Goal: Information Seeking & Learning: Understand process/instructions

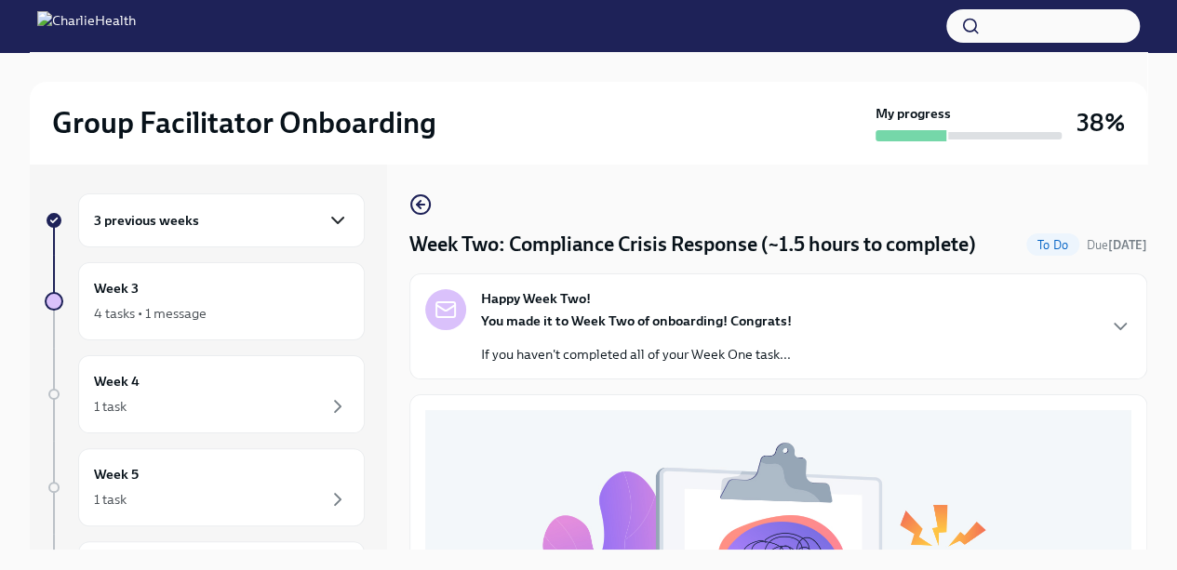
click at [327, 220] on icon "button" at bounding box center [338, 220] width 22 height 22
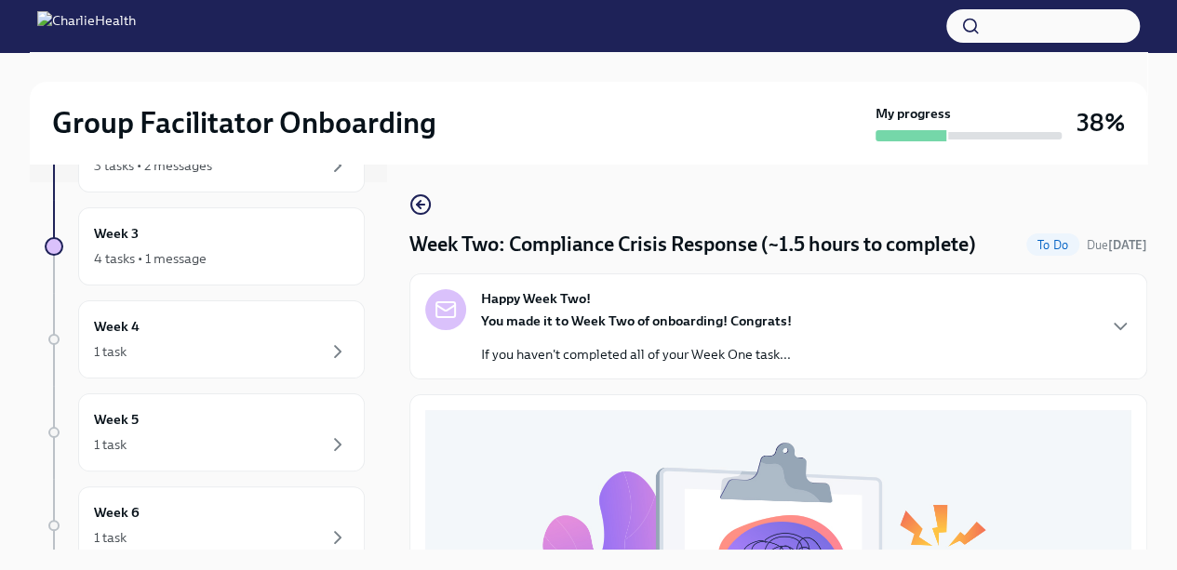
scroll to position [359, 0]
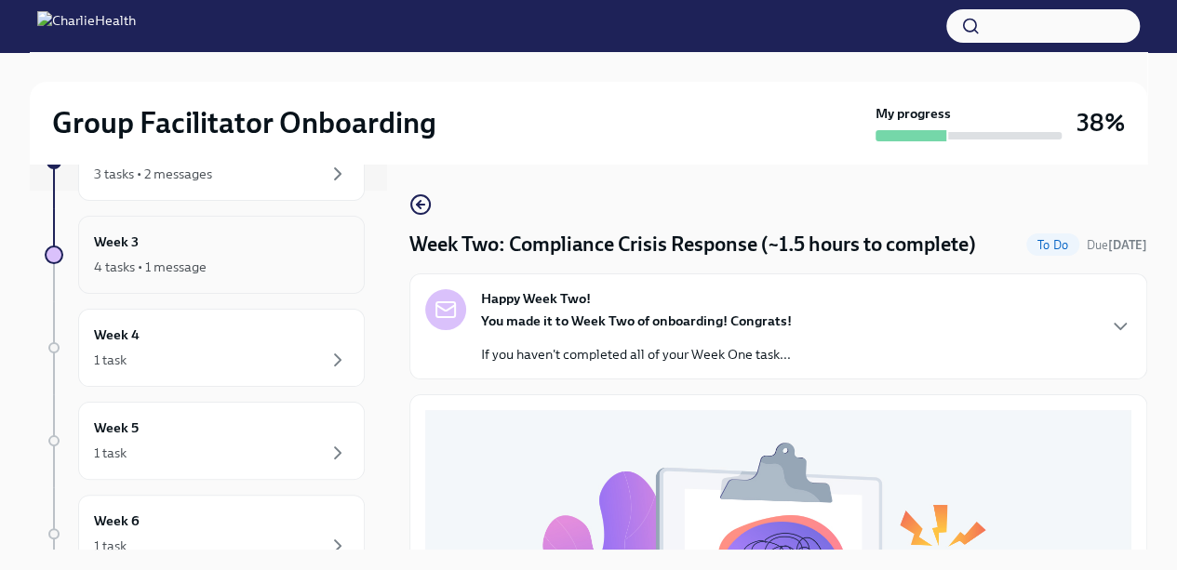
click at [327, 263] on icon "button" at bounding box center [338, 267] width 22 height 22
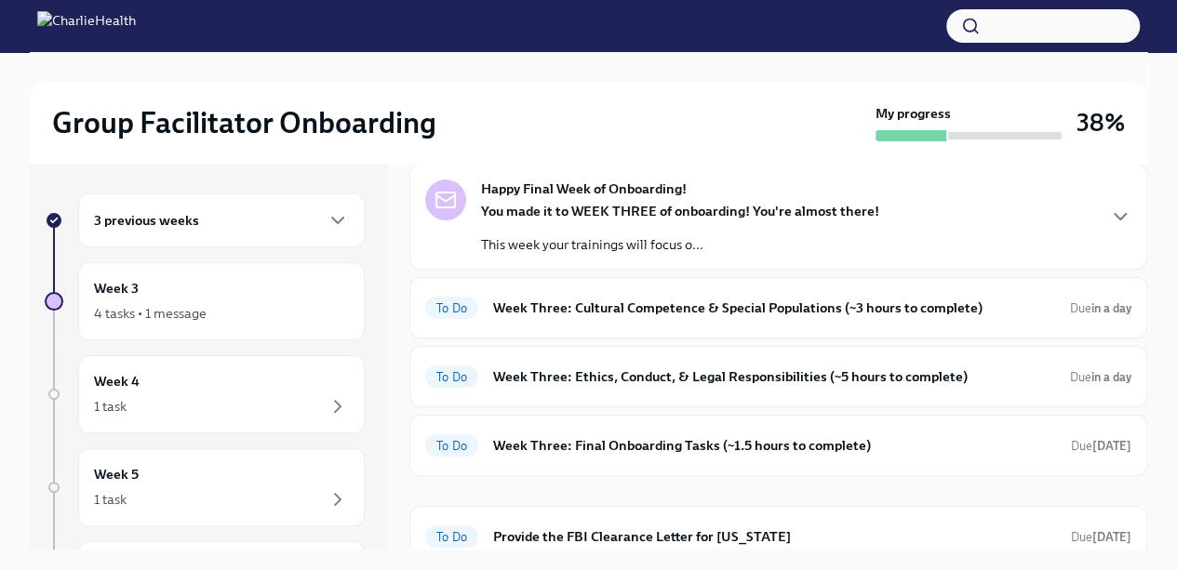
scroll to position [86, 0]
click at [829, 449] on h6 "Week Three: Final Onboarding Tasks (~1.5 hours to complete)" at bounding box center [774, 445] width 563 height 20
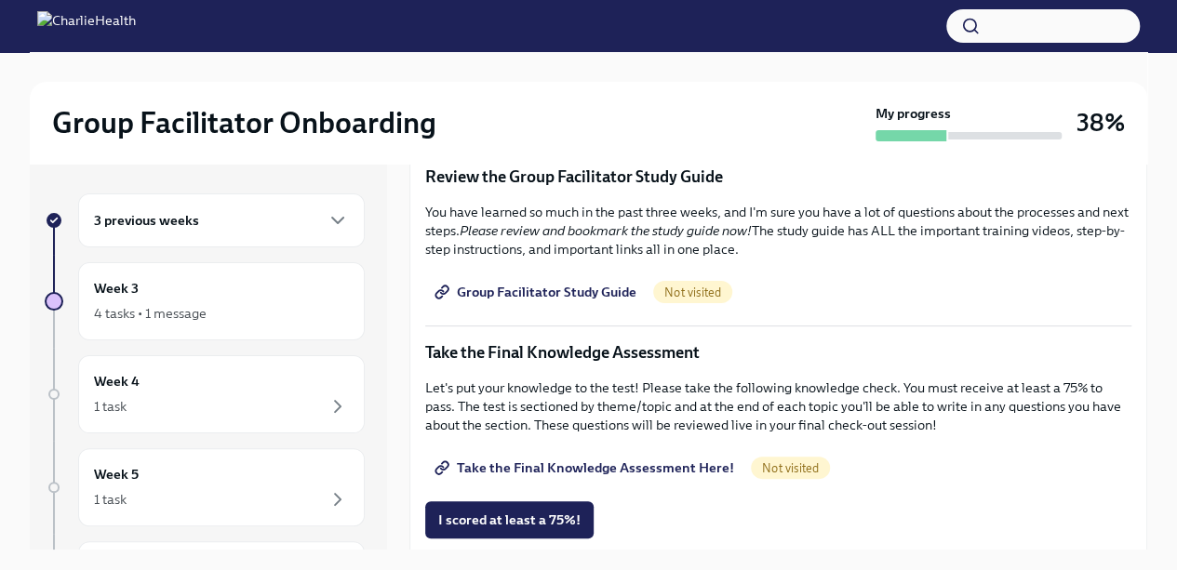
scroll to position [836, 0]
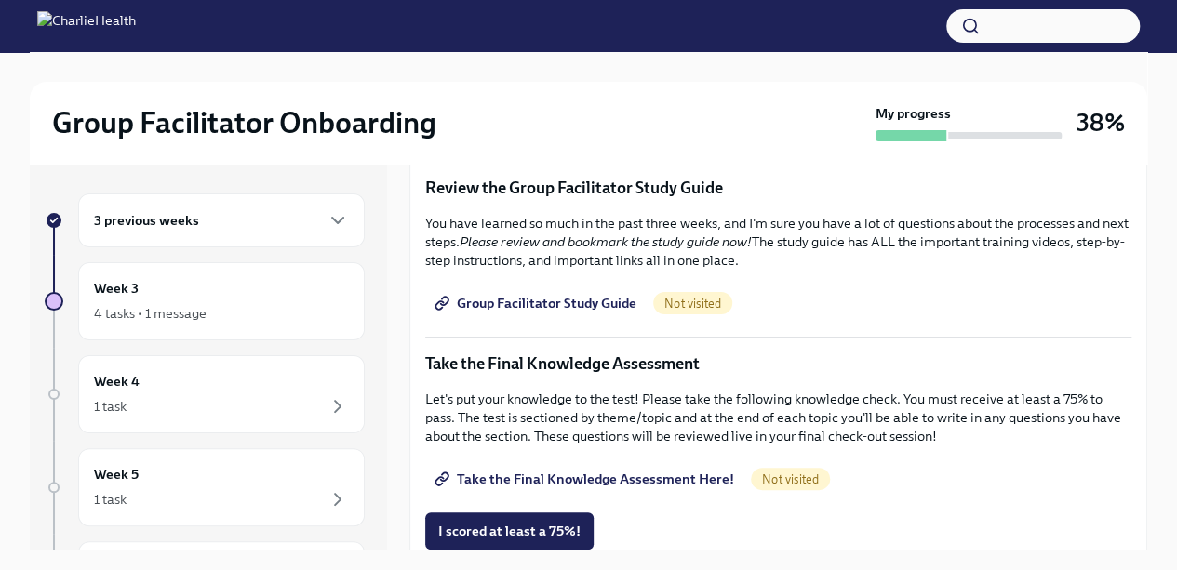
click at [581, 295] on span "Group Facilitator Study Guide" at bounding box center [537, 303] width 198 height 19
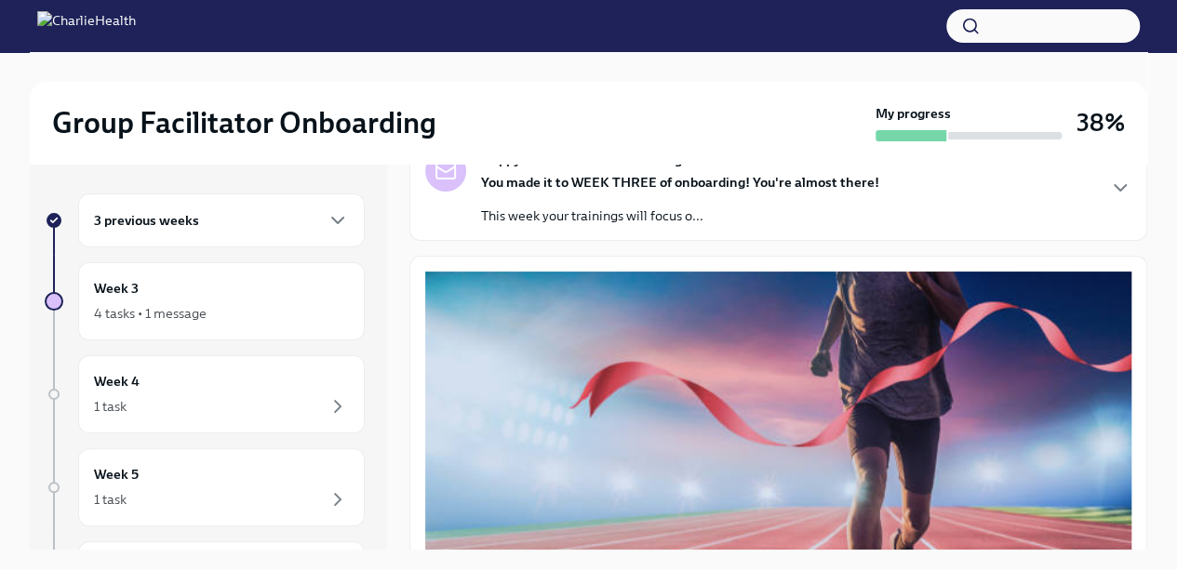
scroll to position [0, 0]
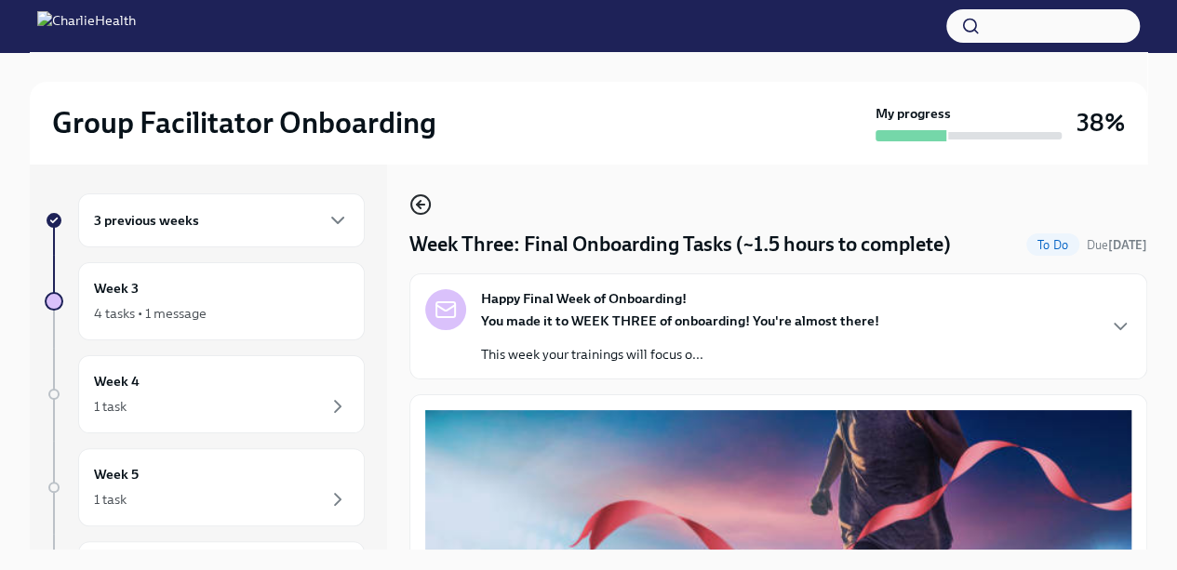
click at [417, 211] on icon "button" at bounding box center [420, 205] width 22 height 22
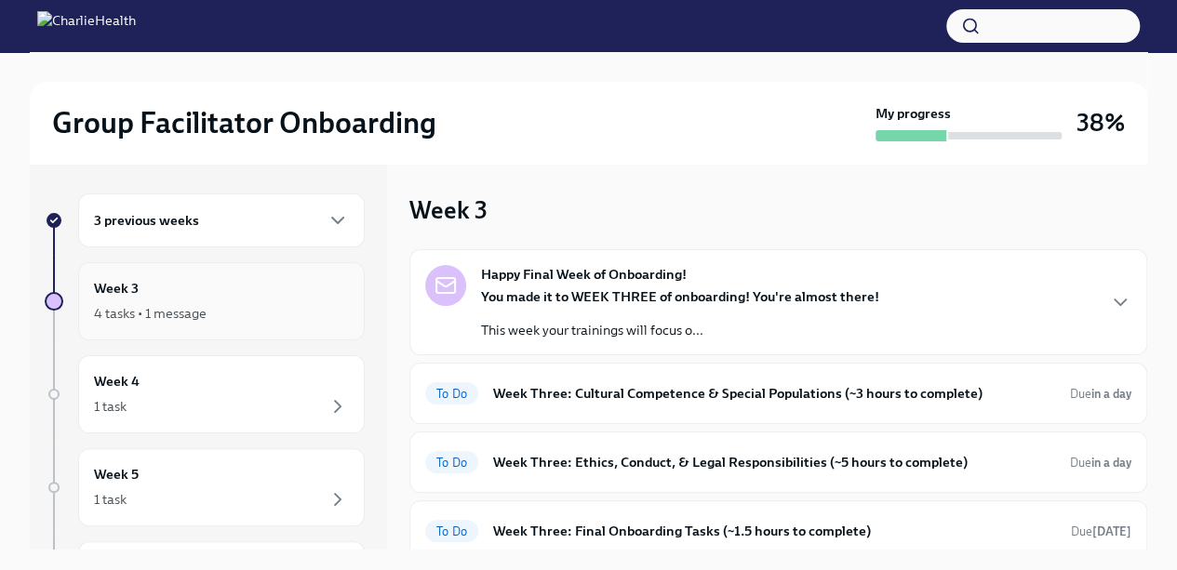
click at [288, 315] on div "4 tasks • 1 message" at bounding box center [221, 313] width 255 height 22
click at [327, 213] on icon "button" at bounding box center [338, 220] width 22 height 22
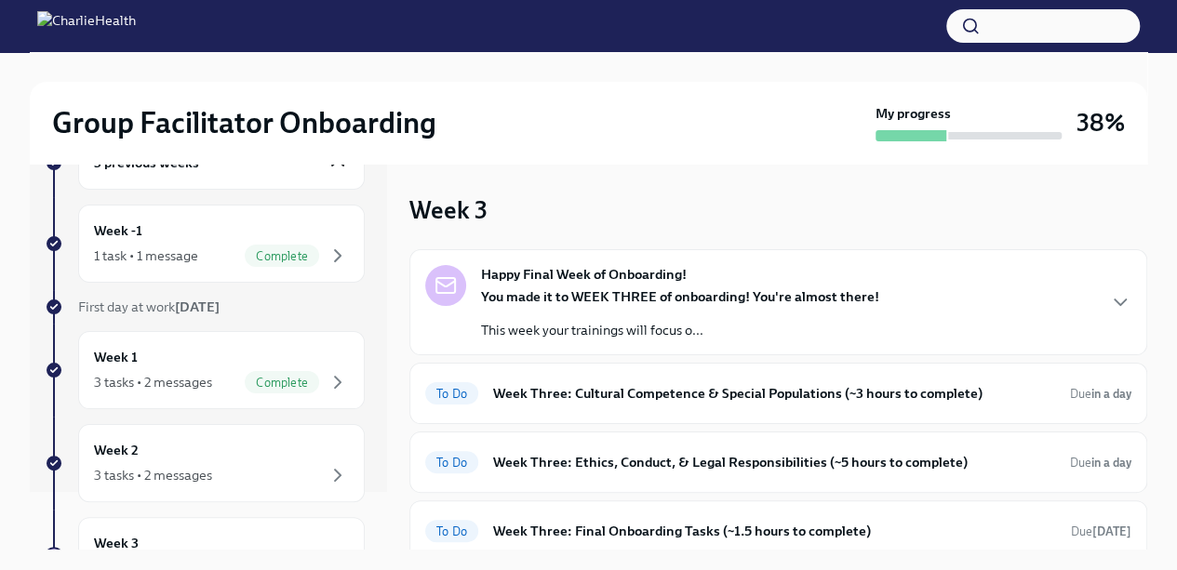
scroll to position [179, 0]
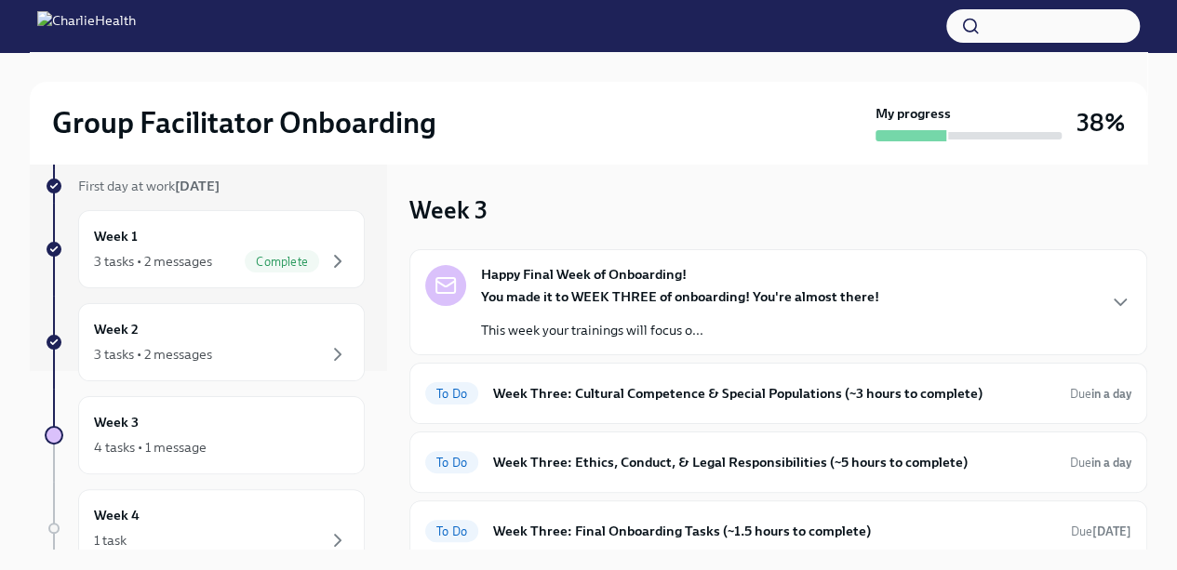
click at [327, 352] on icon "button" at bounding box center [338, 354] width 22 height 22
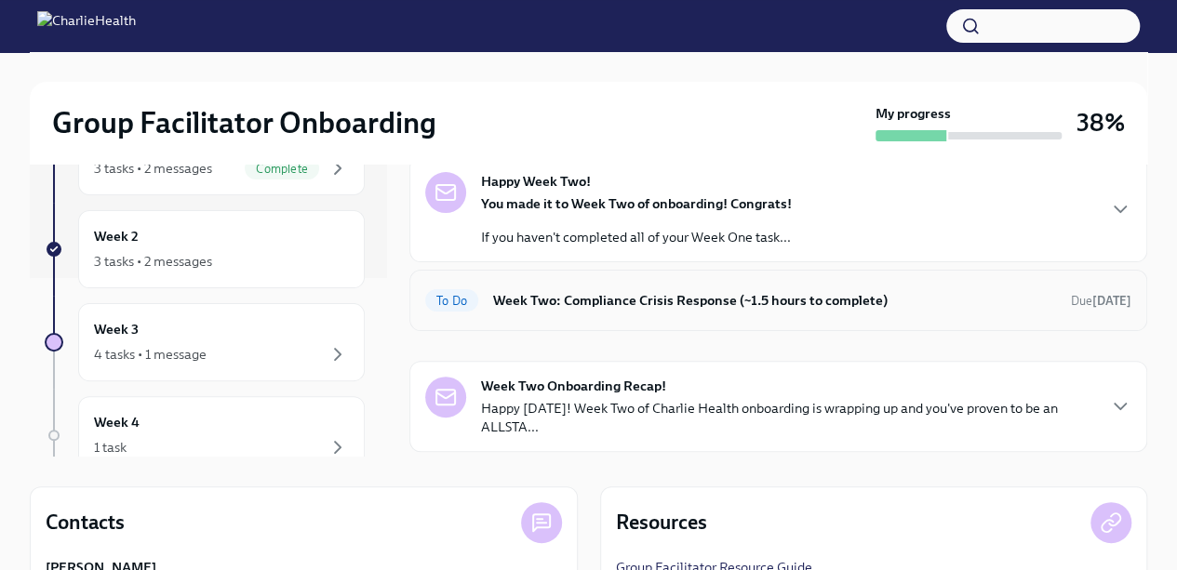
click at [910, 309] on h6 "Week Two: Compliance Crisis Response (~1.5 hours to complete)" at bounding box center [774, 300] width 563 height 20
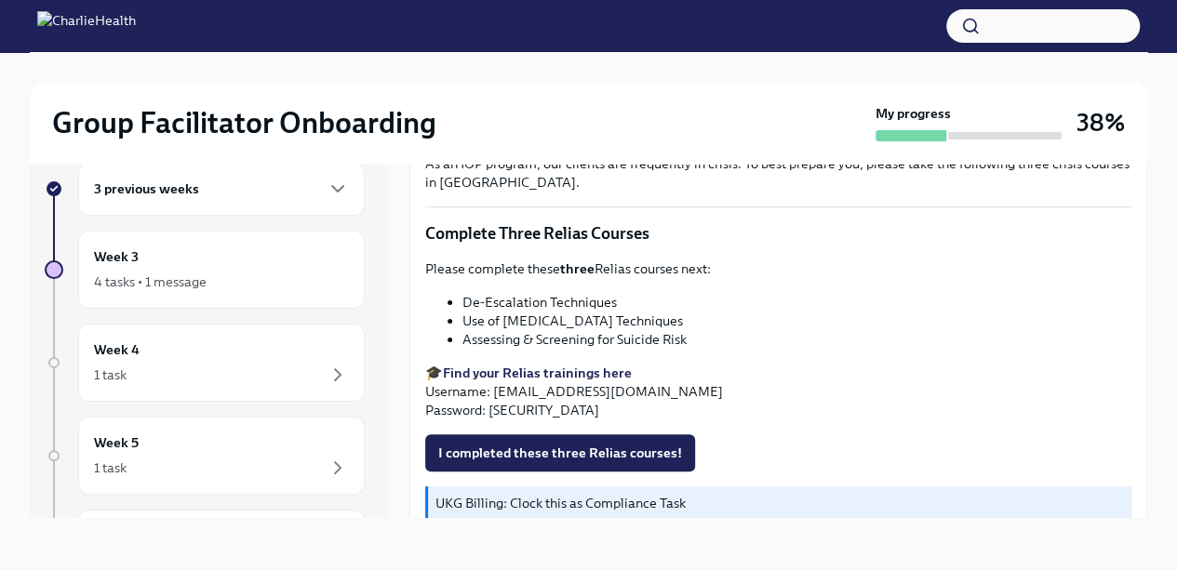
scroll to position [687, 0]
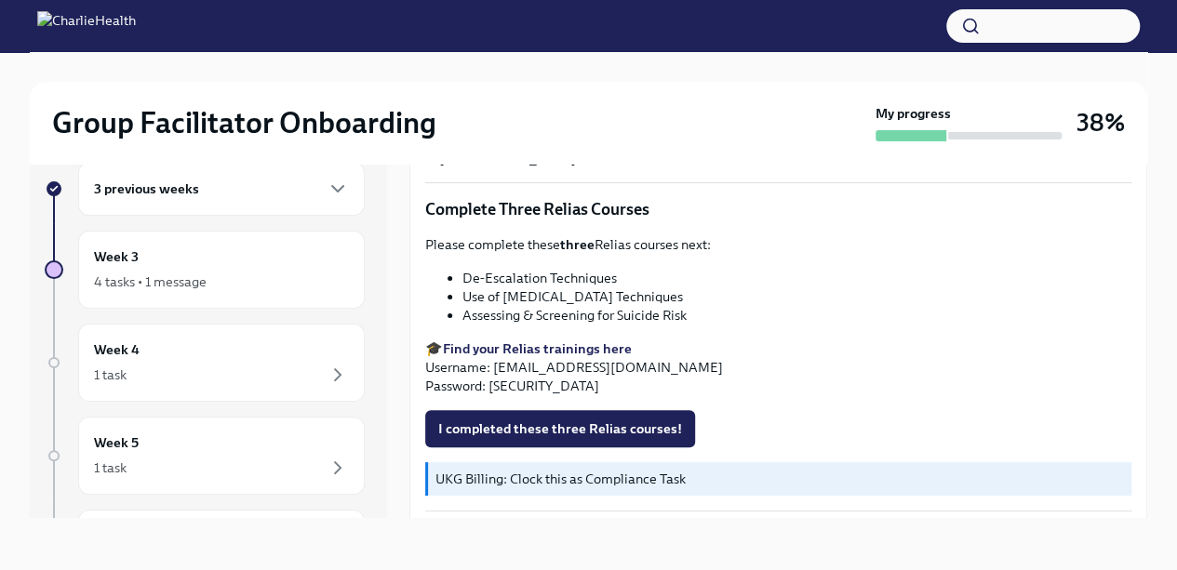
click at [591, 343] on strong "Find your Relias trainings here" at bounding box center [537, 349] width 189 height 17
click at [590, 347] on strong "Find your Relias trainings here" at bounding box center [537, 349] width 189 height 17
click at [571, 341] on strong "Find your Relias trainings here" at bounding box center [537, 349] width 189 height 17
click at [640, 420] on span "I completed these three Relias courses!" at bounding box center [560, 429] width 244 height 19
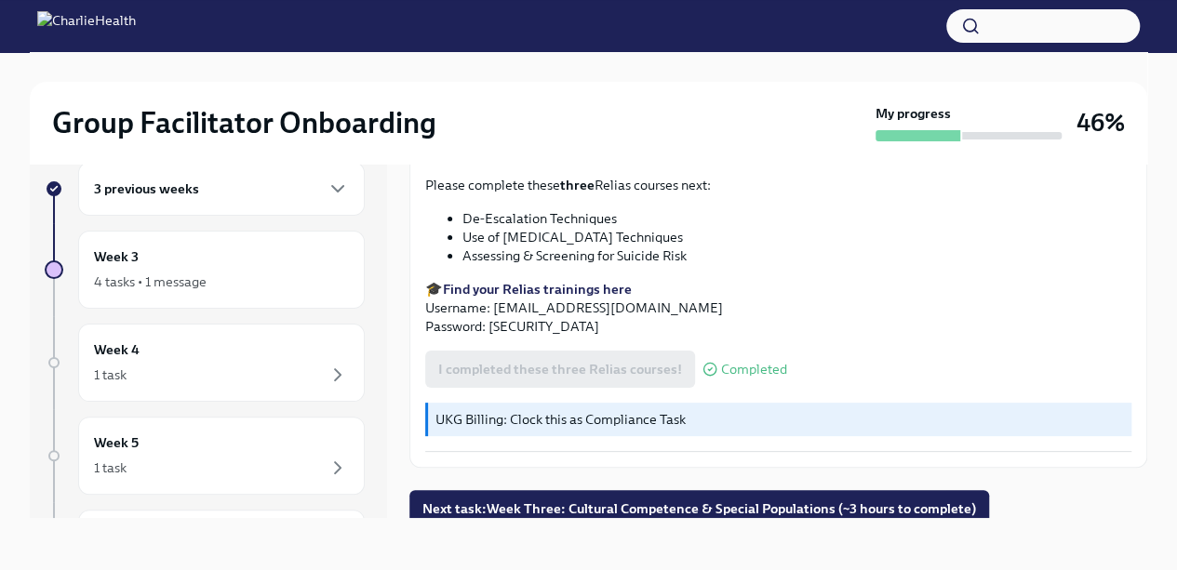
scroll to position [0, 0]
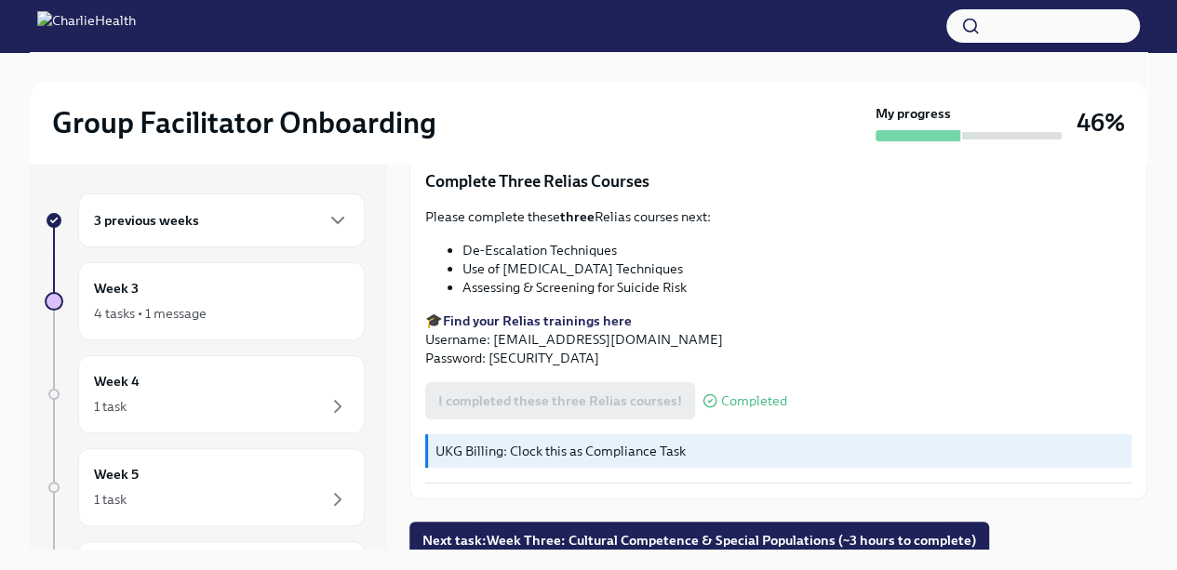
click at [333, 218] on icon "button" at bounding box center [338, 220] width 22 height 22
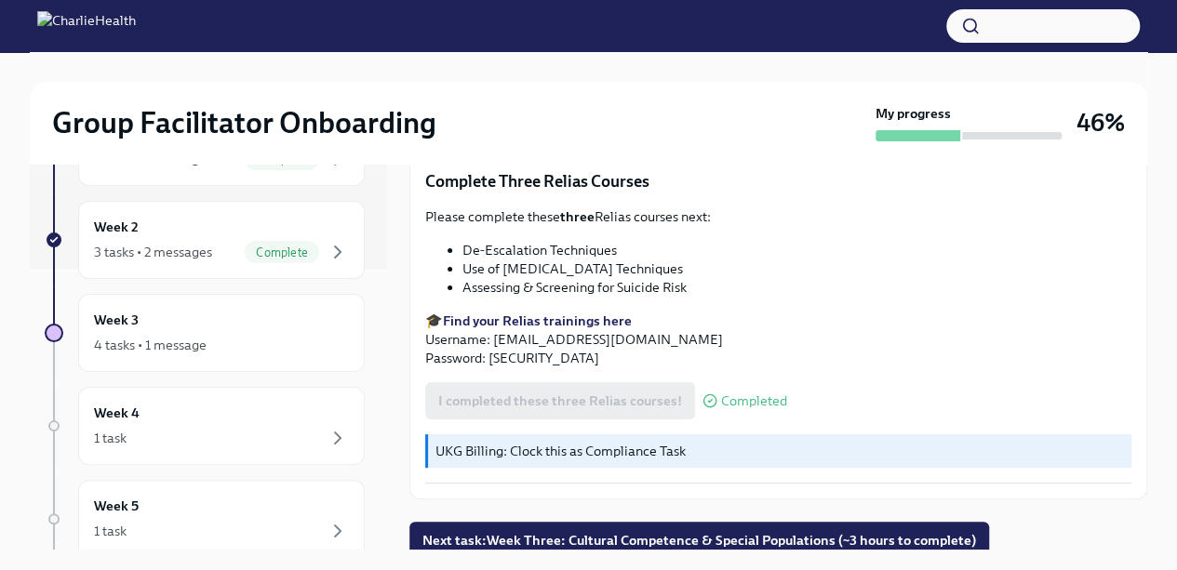
scroll to position [281, 0]
click at [293, 334] on div "4 tasks • 1 message" at bounding box center [221, 345] width 255 height 22
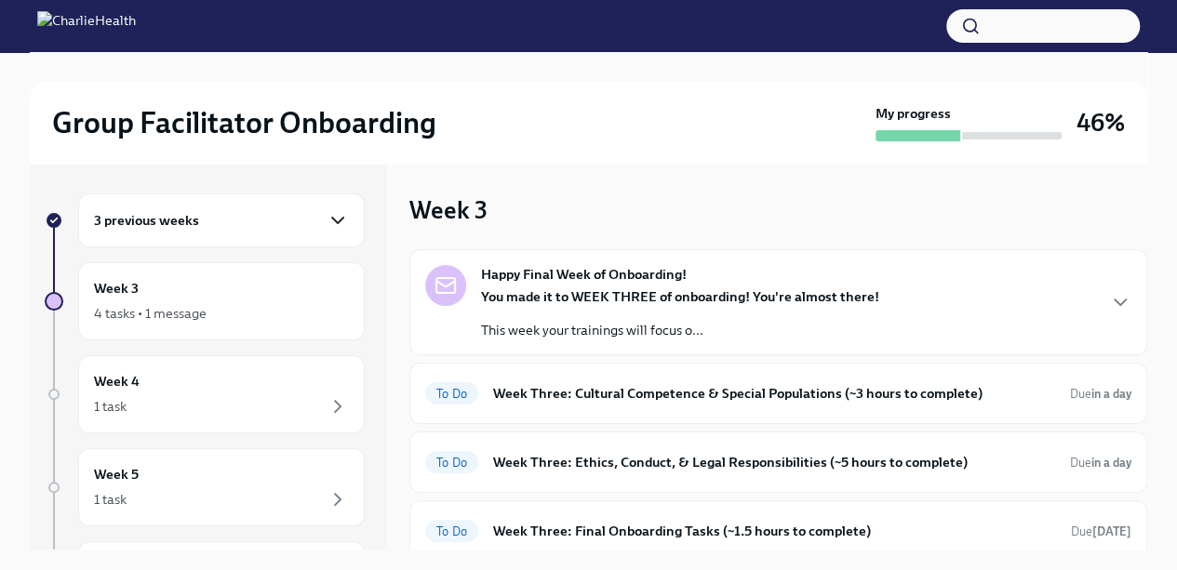
click at [330, 211] on icon "button" at bounding box center [338, 220] width 22 height 22
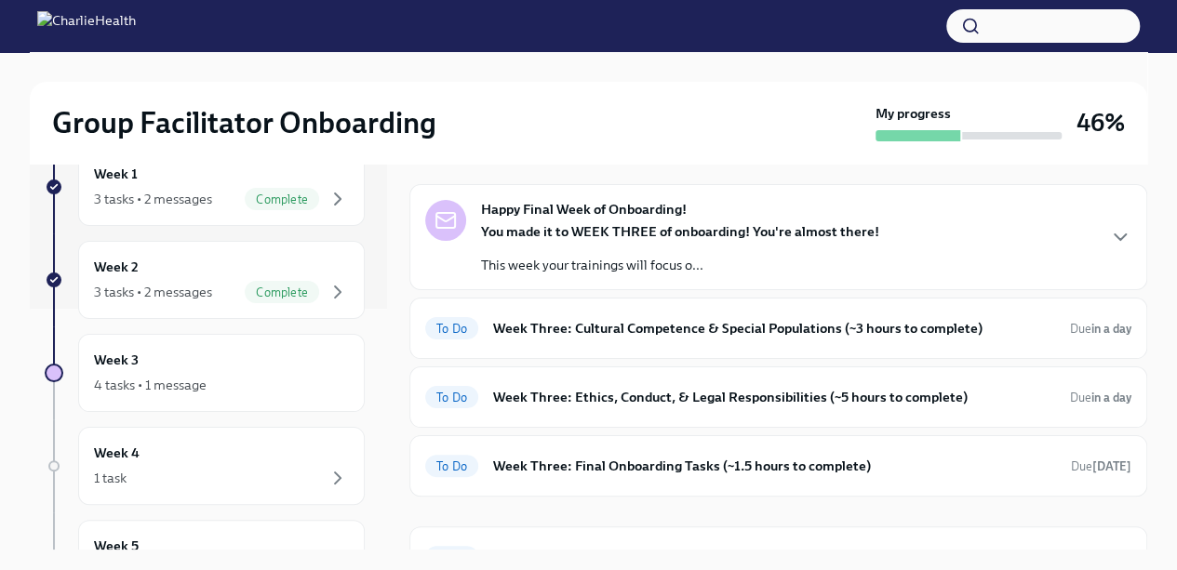
scroll to position [100, 0]
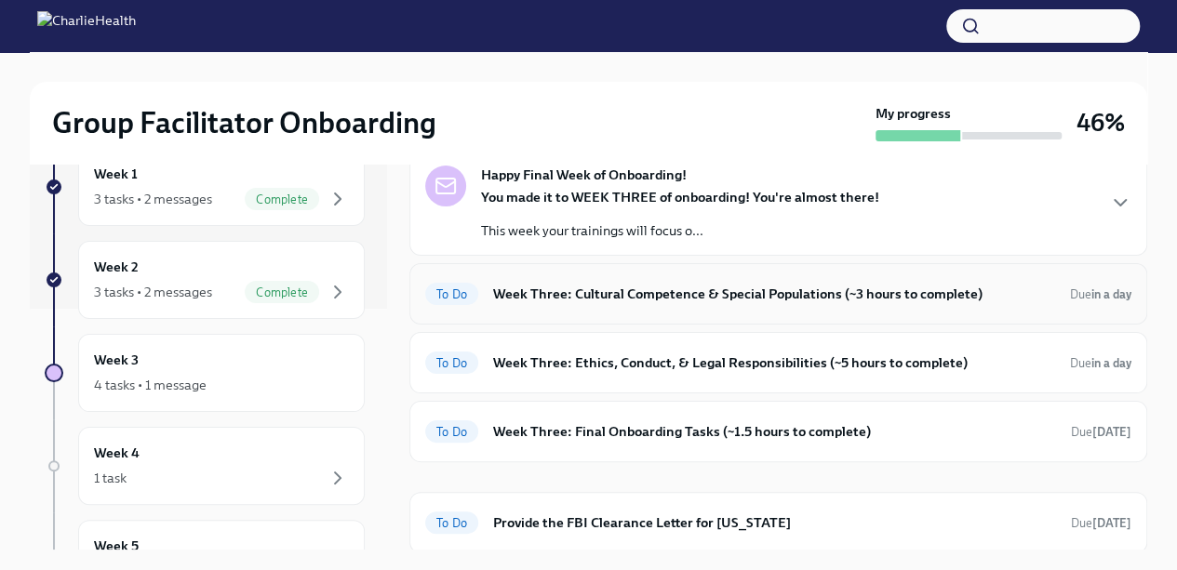
click at [875, 300] on h6 "Week Three: Cultural Competence & Special Populations (~3 hours to complete)" at bounding box center [774, 294] width 562 height 20
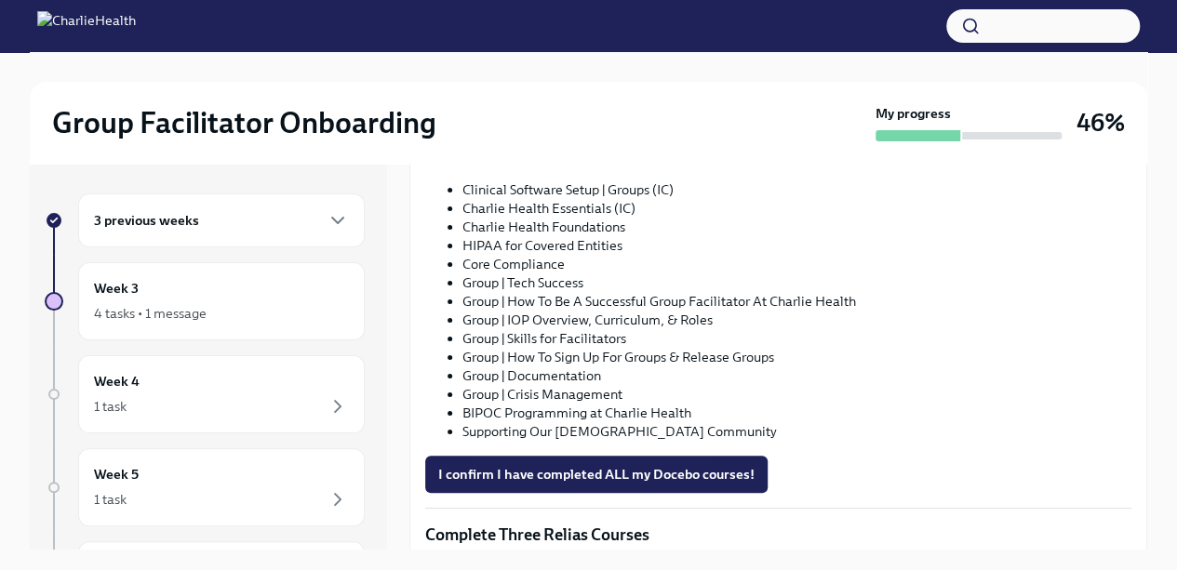
scroll to position [1061, 0]
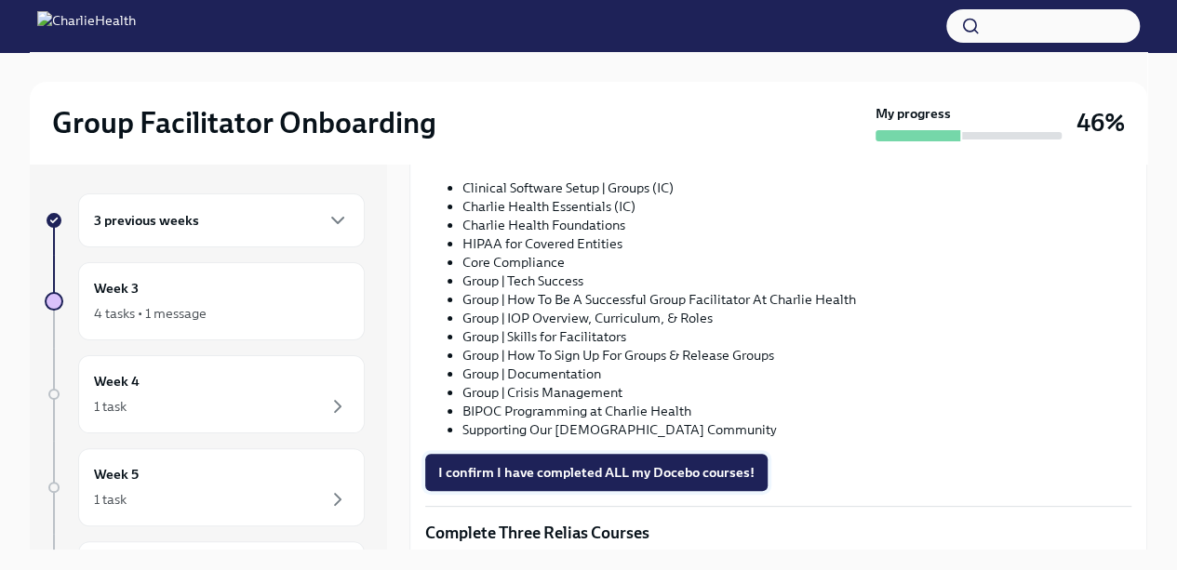
click at [720, 475] on span "I confirm I have completed ALL my Docebo courses!" at bounding box center [596, 472] width 316 height 19
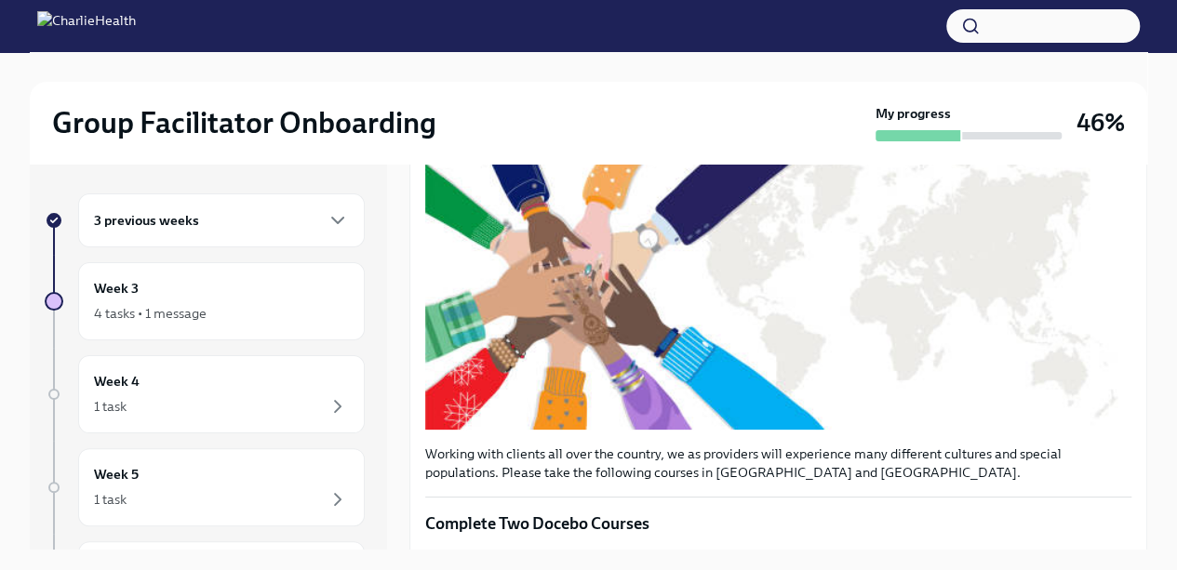
scroll to position [287, 0]
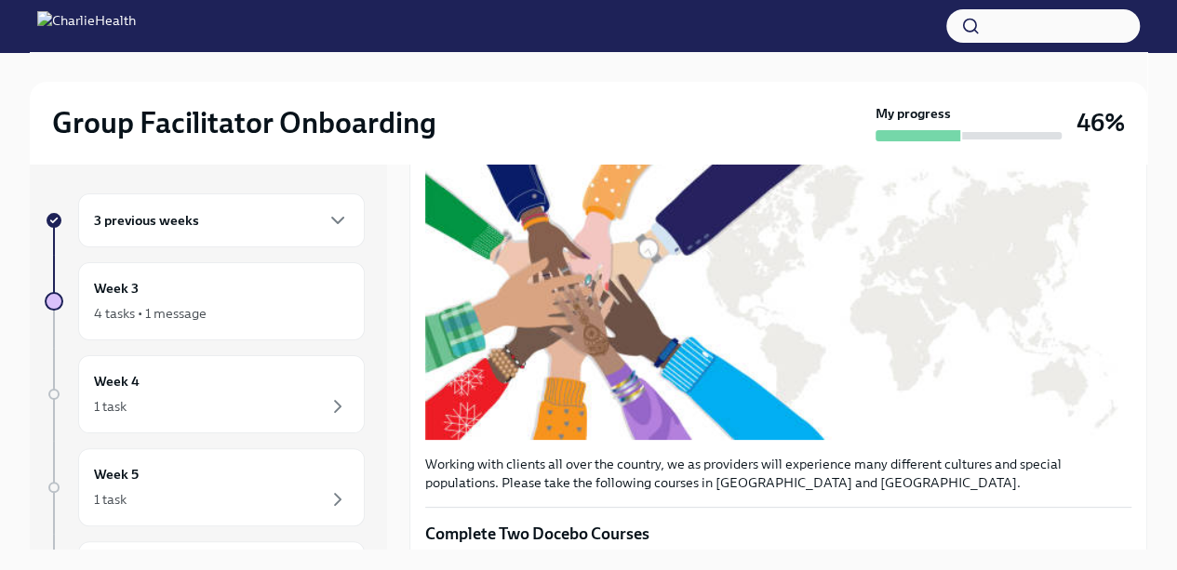
click at [333, 222] on icon "button" at bounding box center [338, 220] width 22 height 22
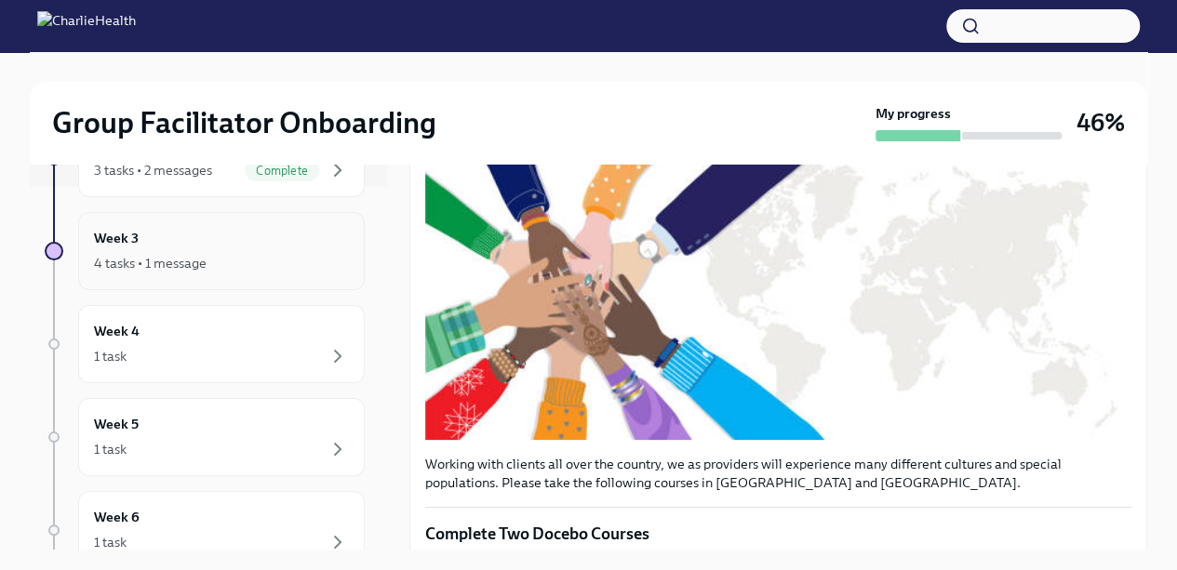
click at [276, 247] on div "Week 3 4 tasks • 1 message" at bounding box center [221, 251] width 255 height 47
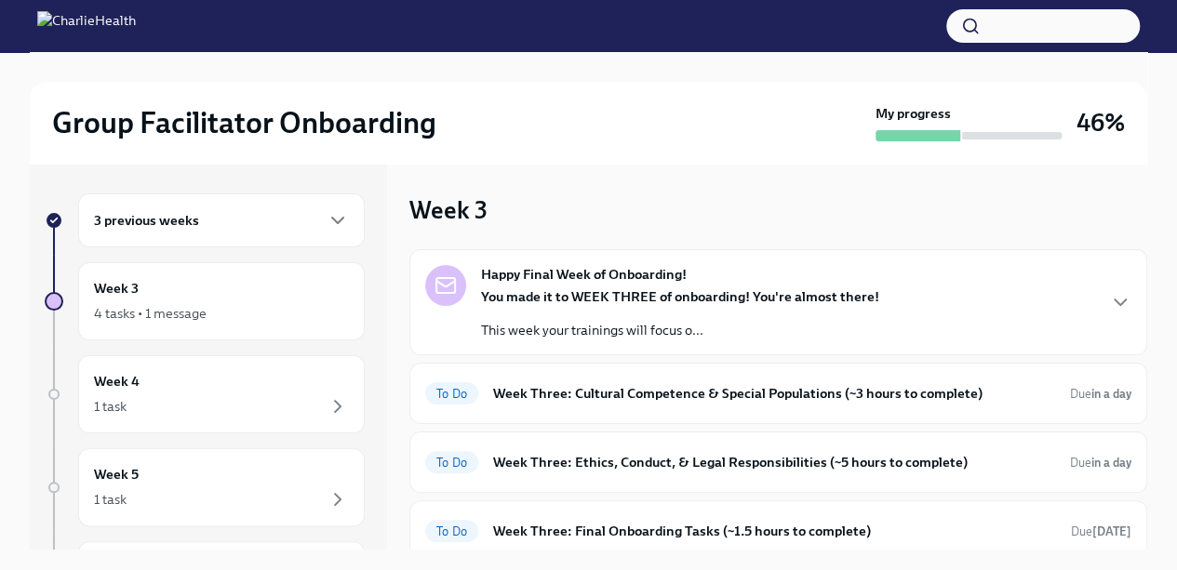
scroll to position [100, 0]
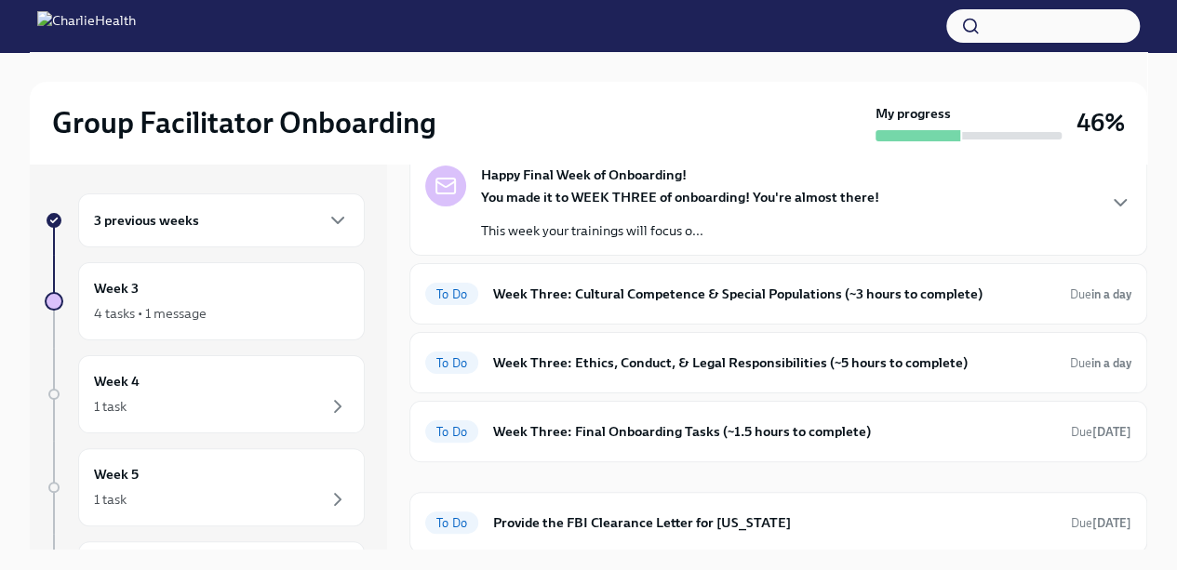
click at [912, 293] on h6 "Week Three: Cultural Competence & Special Populations (~3 hours to complete)" at bounding box center [774, 294] width 562 height 20
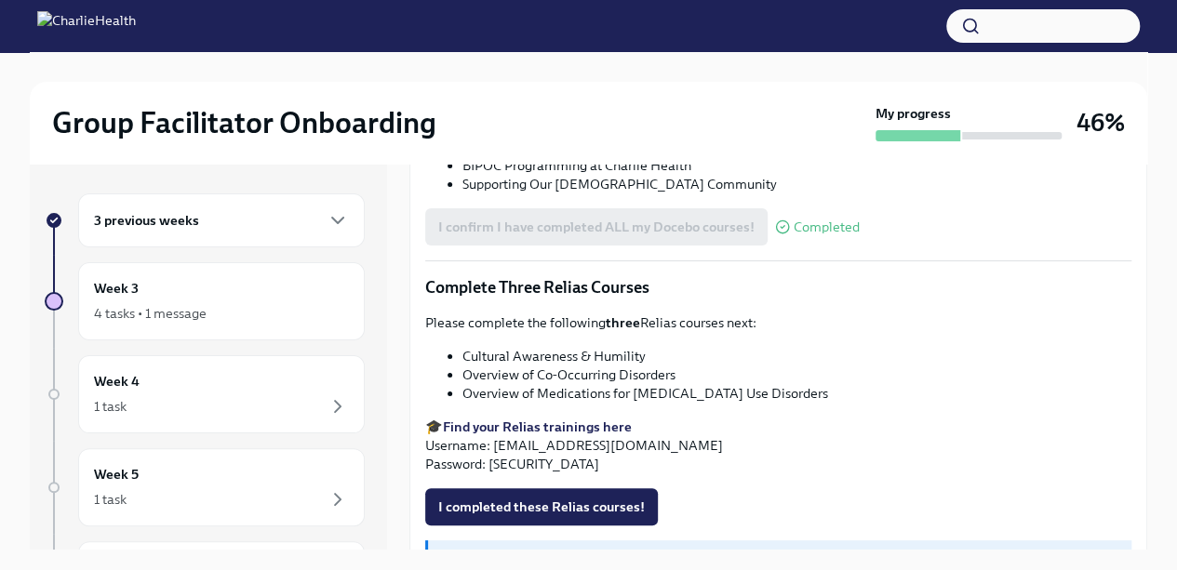
scroll to position [1414, 0]
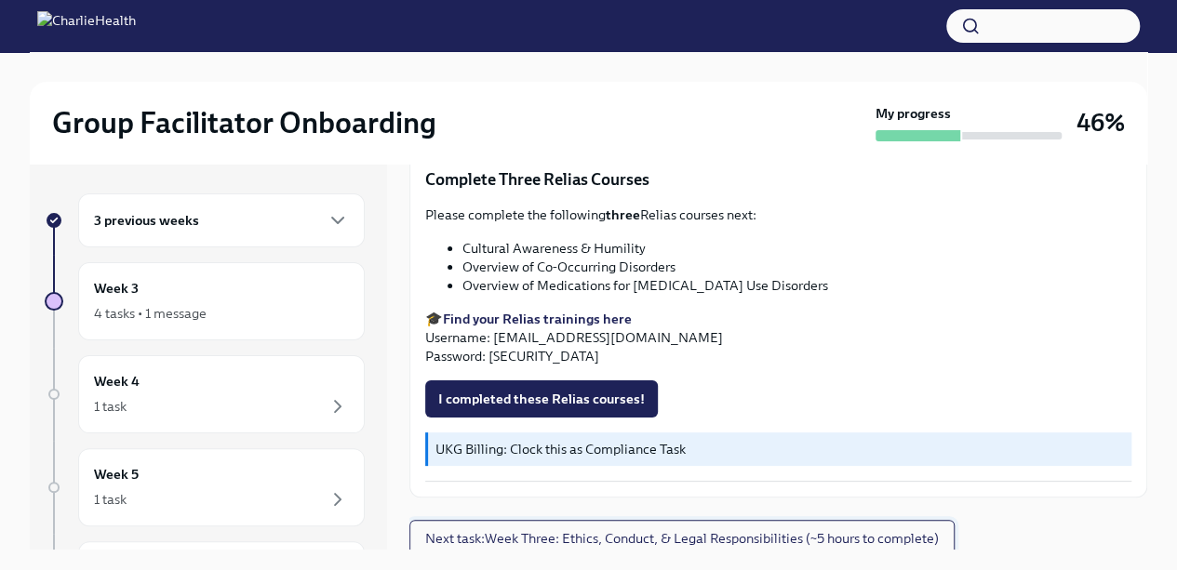
click at [930, 541] on button "Next task : Week Three: Ethics, Conduct, & Legal Responsibilities (~5 hours to …" at bounding box center [681, 538] width 545 height 37
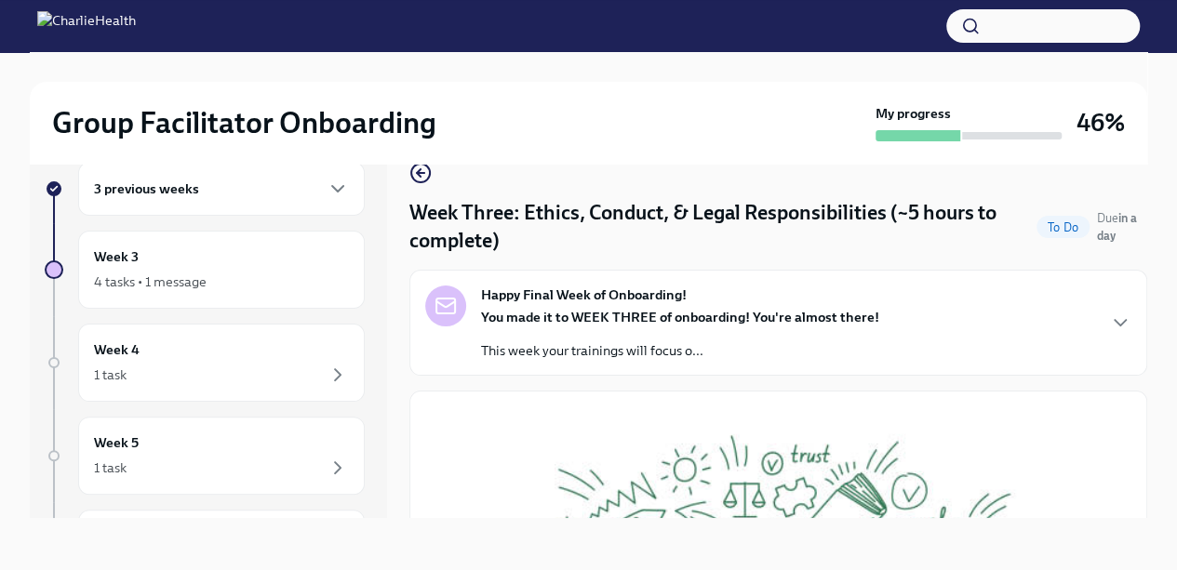
click at [1109, 328] on icon "button" at bounding box center [1120, 323] width 22 height 22
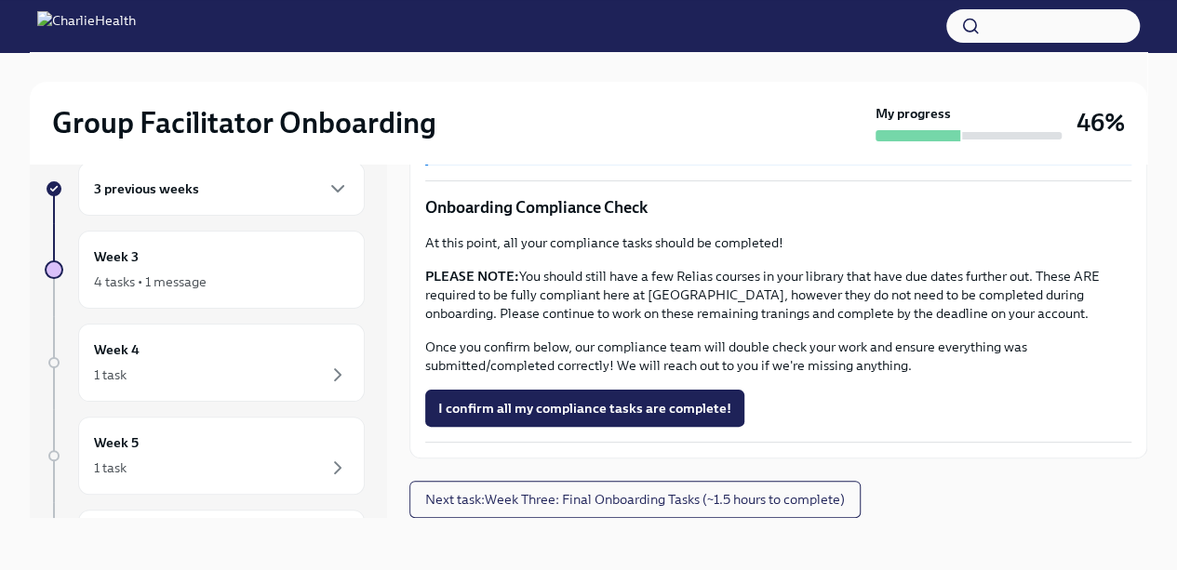
scroll to position [1806, 0]
click at [610, 511] on button "Next task : Week Three: Final Onboarding Tasks (~1.5 hours to complete)" at bounding box center [634, 499] width 451 height 37
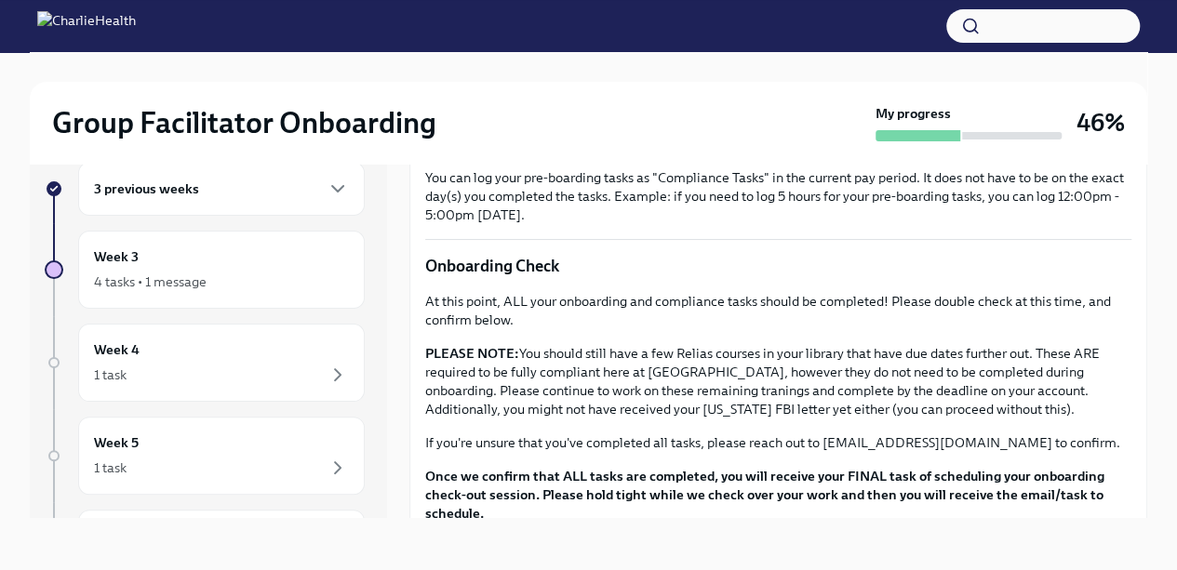
scroll to position [1697, 0]
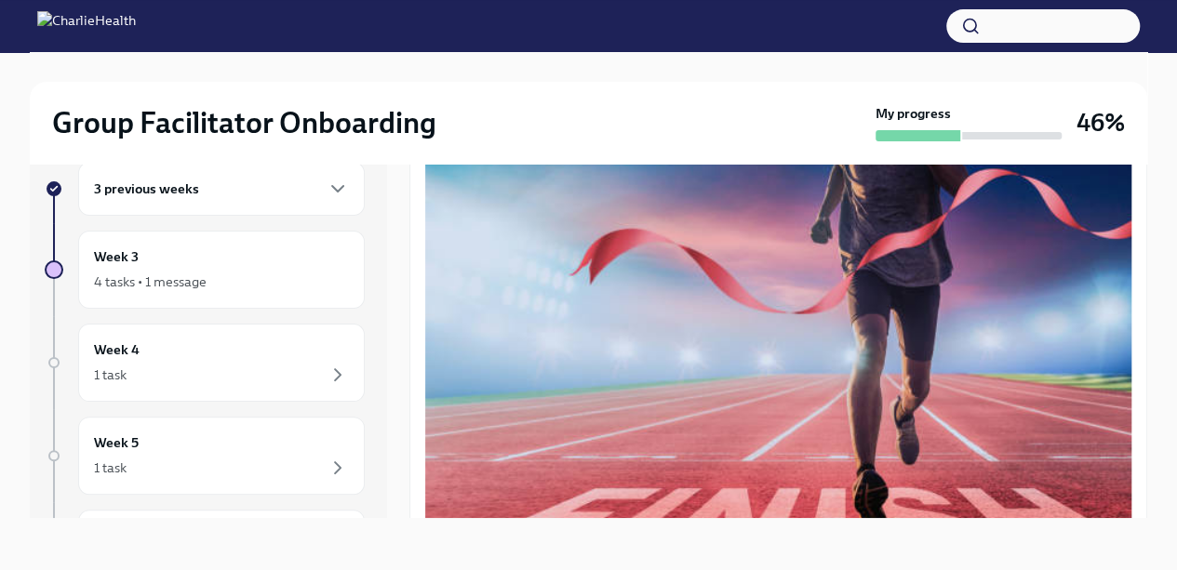
scroll to position [581, 0]
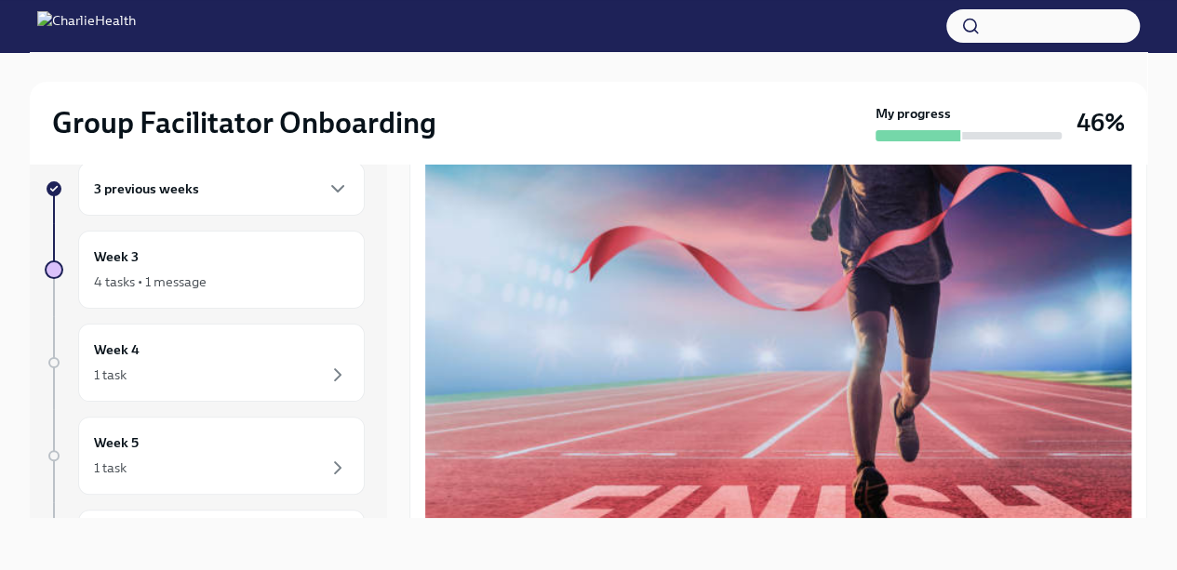
click at [250, 268] on div "Week 3 4 tasks • 1 message" at bounding box center [221, 270] width 255 height 47
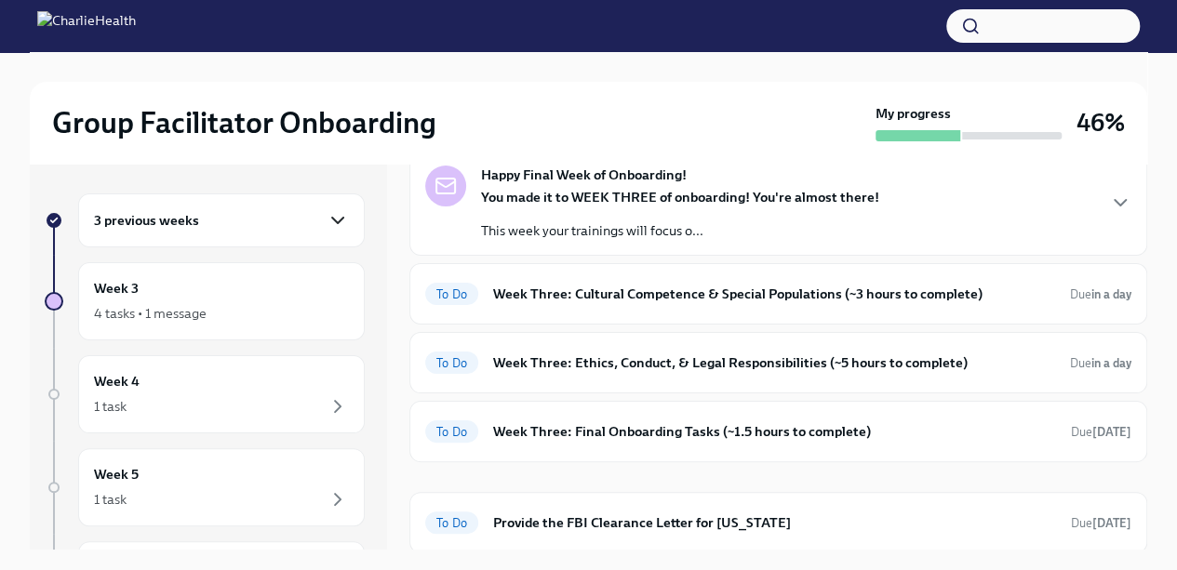
click at [327, 220] on icon "button" at bounding box center [338, 220] width 22 height 22
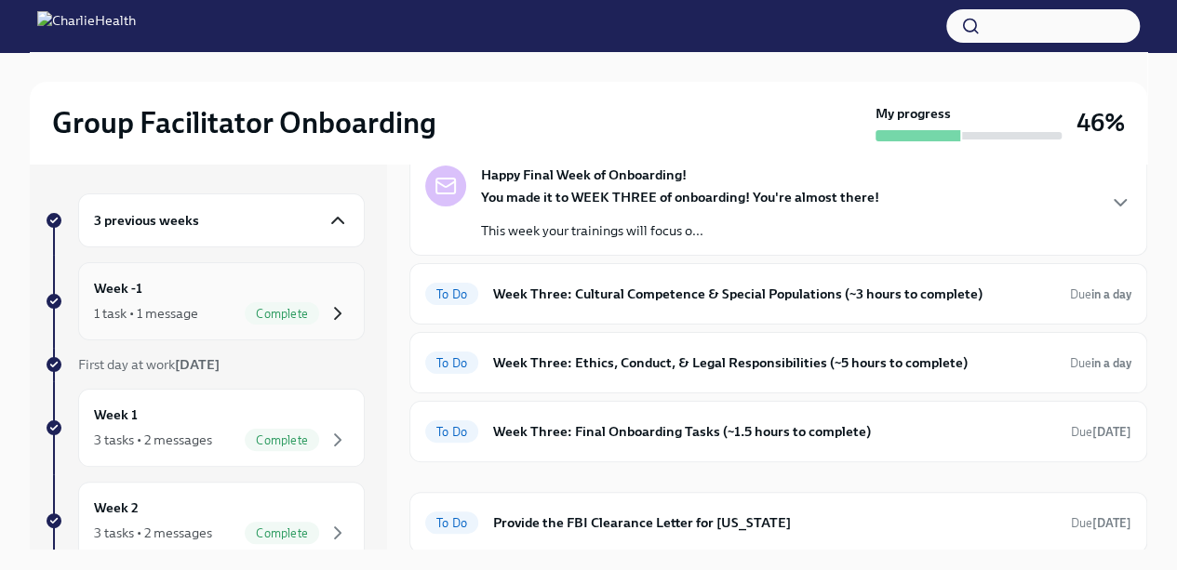
click at [327, 318] on icon "button" at bounding box center [338, 313] width 22 height 22
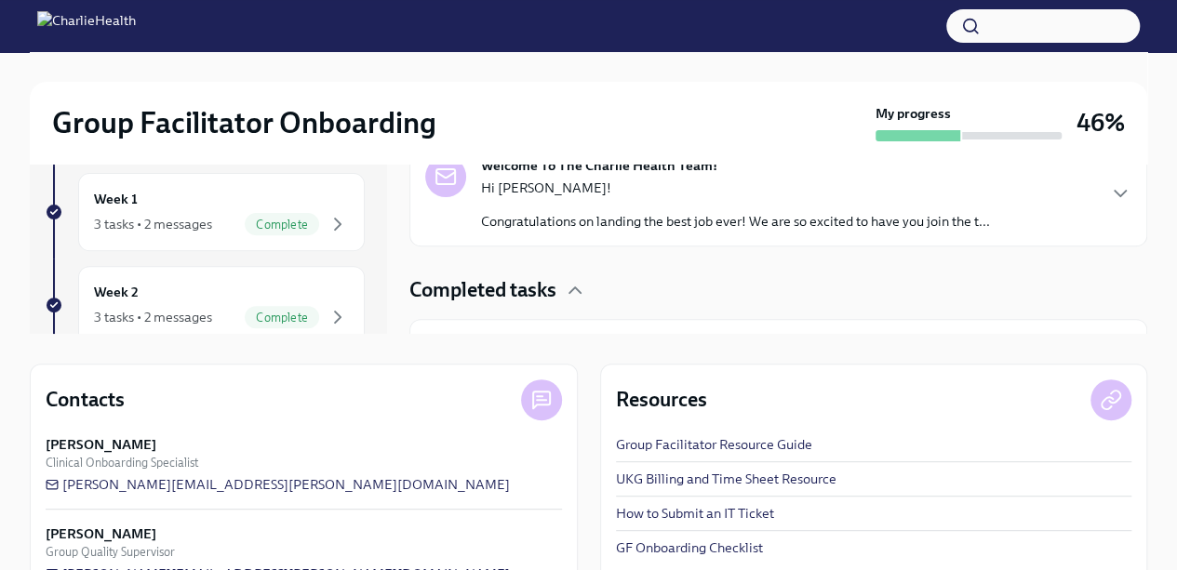
scroll to position [82, 0]
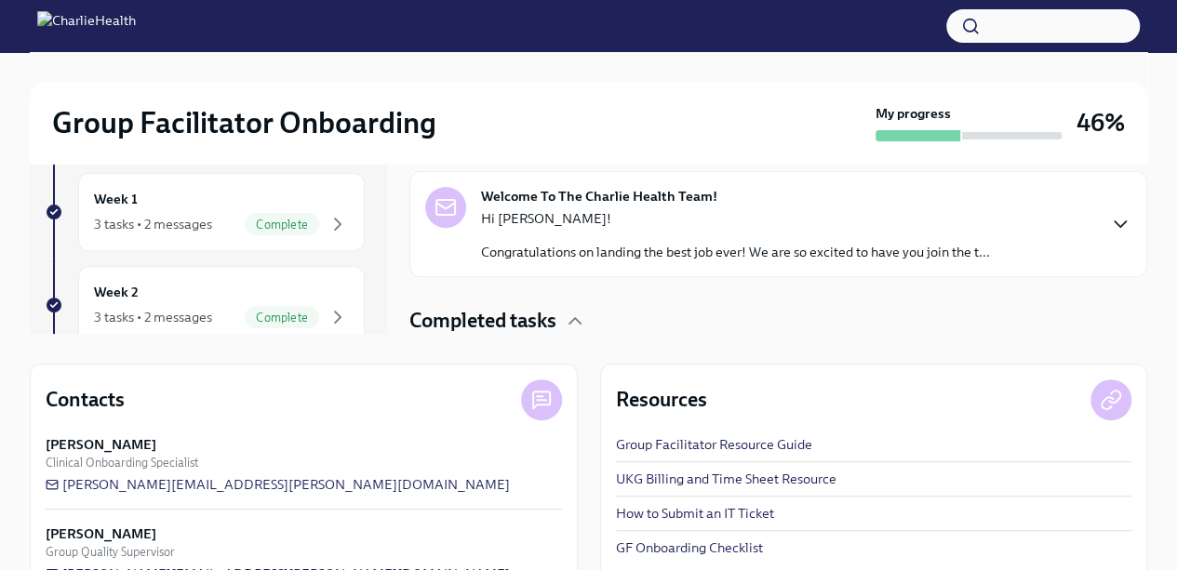
click at [1115, 223] on icon "button" at bounding box center [1120, 224] width 11 height 6
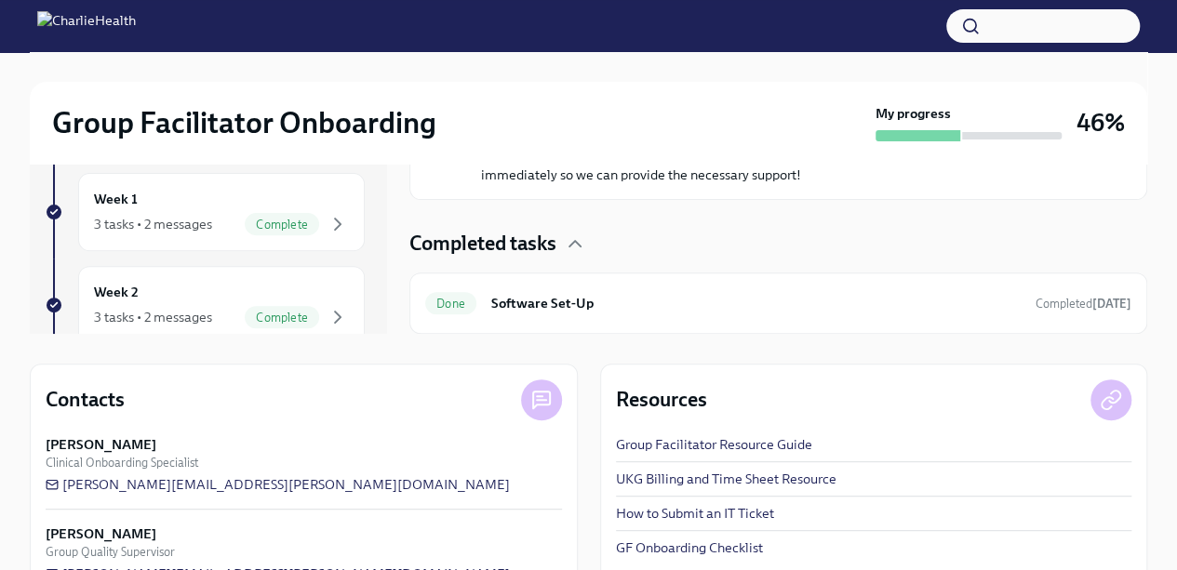
scroll to position [1031, 0]
click at [318, 245] on div "Week 1 3 tasks • 2 messages Complete" at bounding box center [221, 212] width 287 height 78
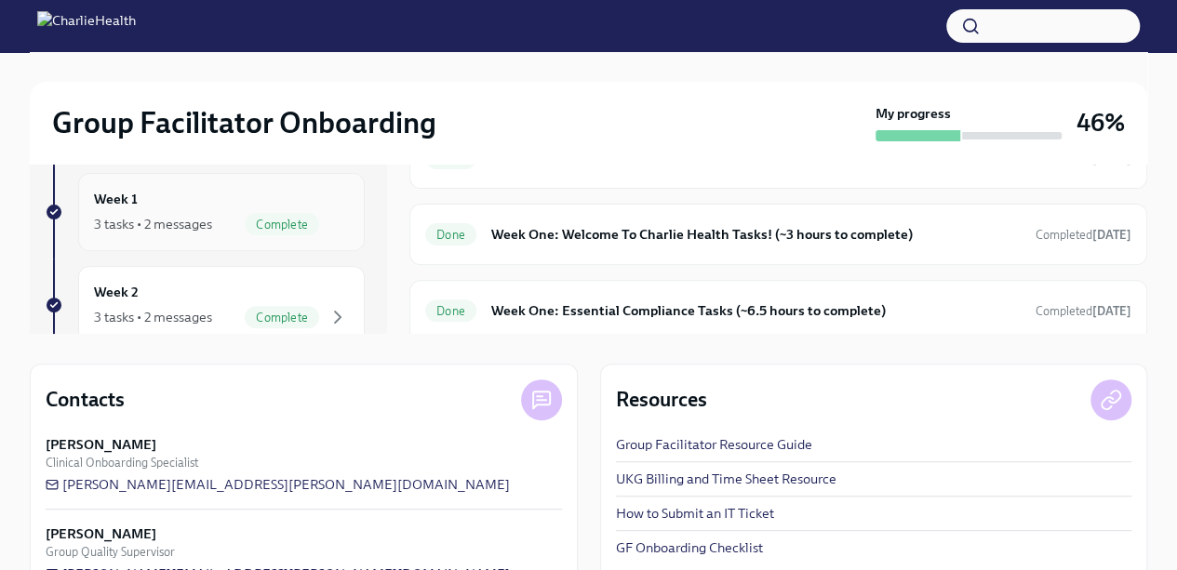
scroll to position [395, 0]
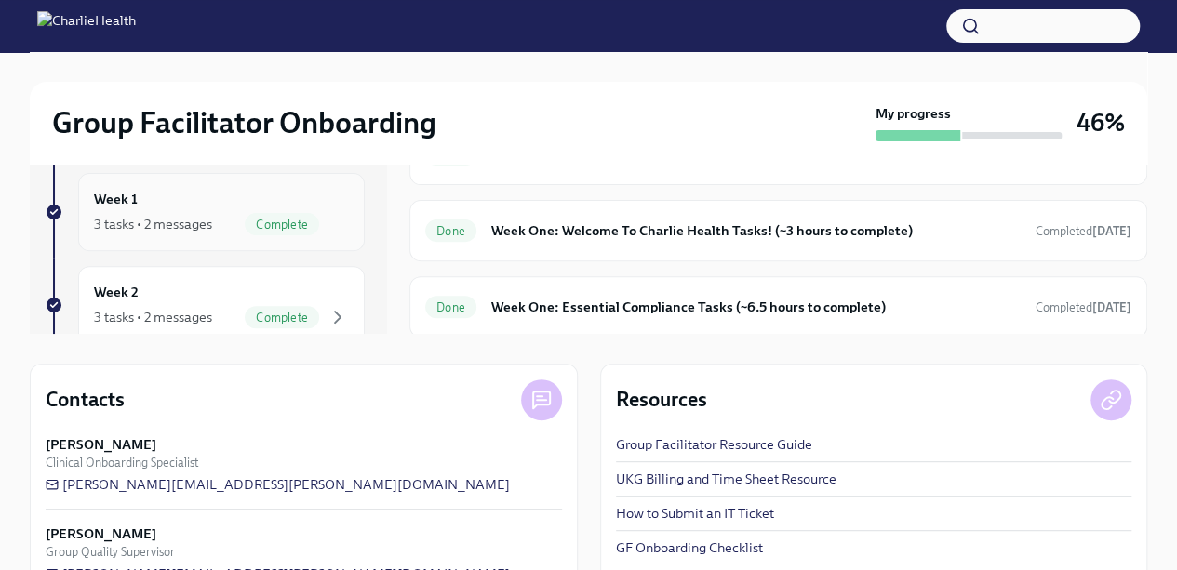
click at [882, 314] on div "Done Week One: Essential Compliance Tasks (~6.5 hours to complete) Completed 11…" at bounding box center [778, 307] width 706 height 30
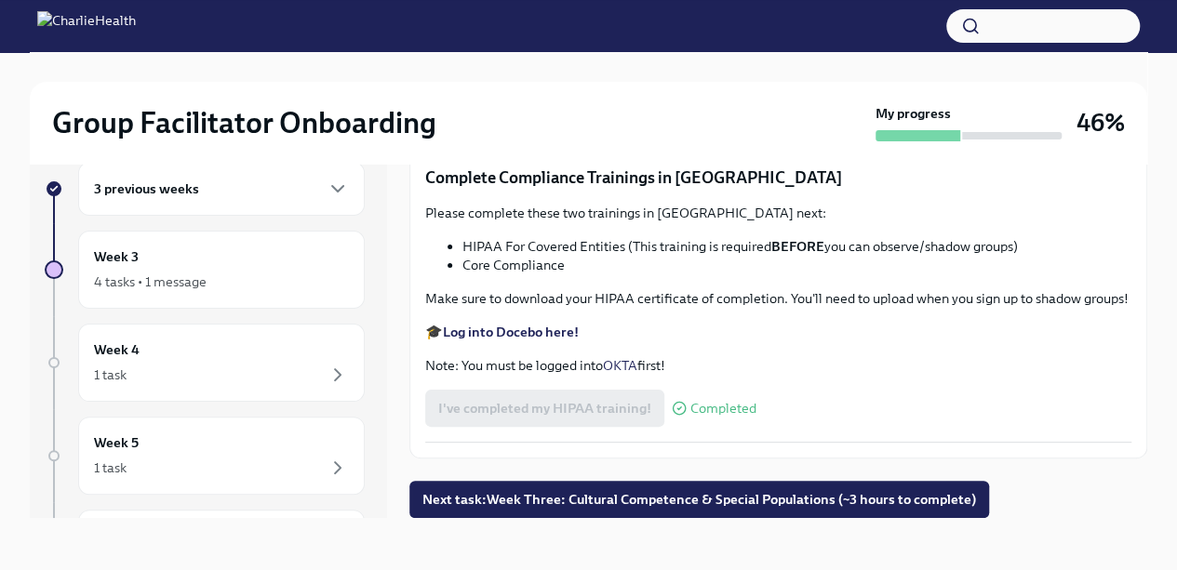
scroll to position [4330, 0]
click at [791, 513] on button "Next task : Week Three: Cultural Competence & Special Populations (~3 hours to …" at bounding box center [699, 499] width 580 height 37
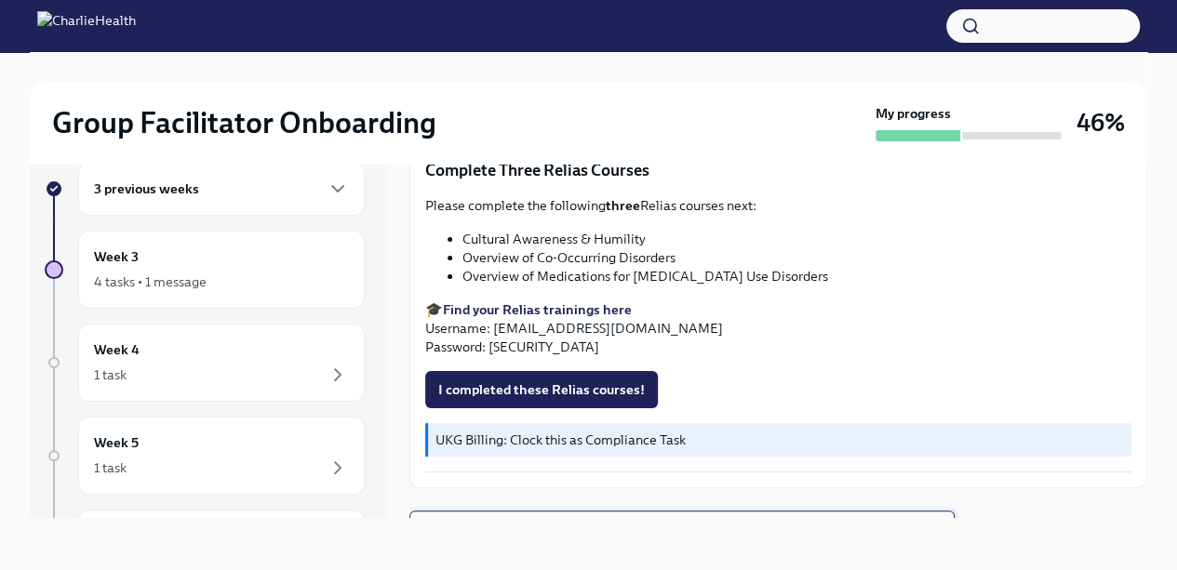
scroll to position [1414, 0]
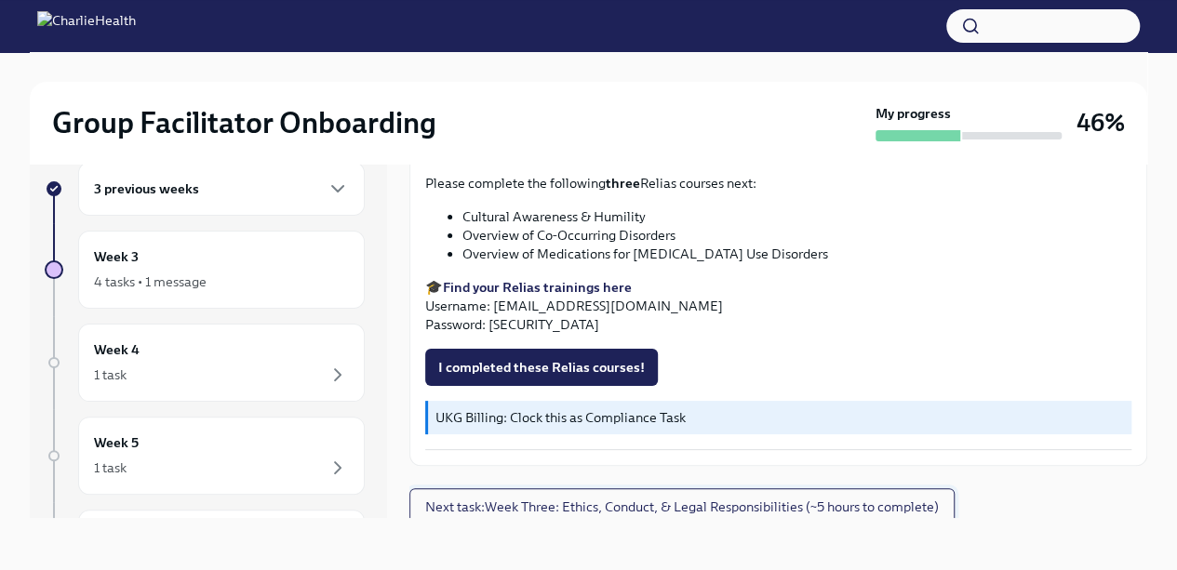
click at [860, 505] on span "Next task : Week Three: Ethics, Conduct, & Legal Responsibilities (~5 hours to …" at bounding box center [682, 507] width 514 height 19
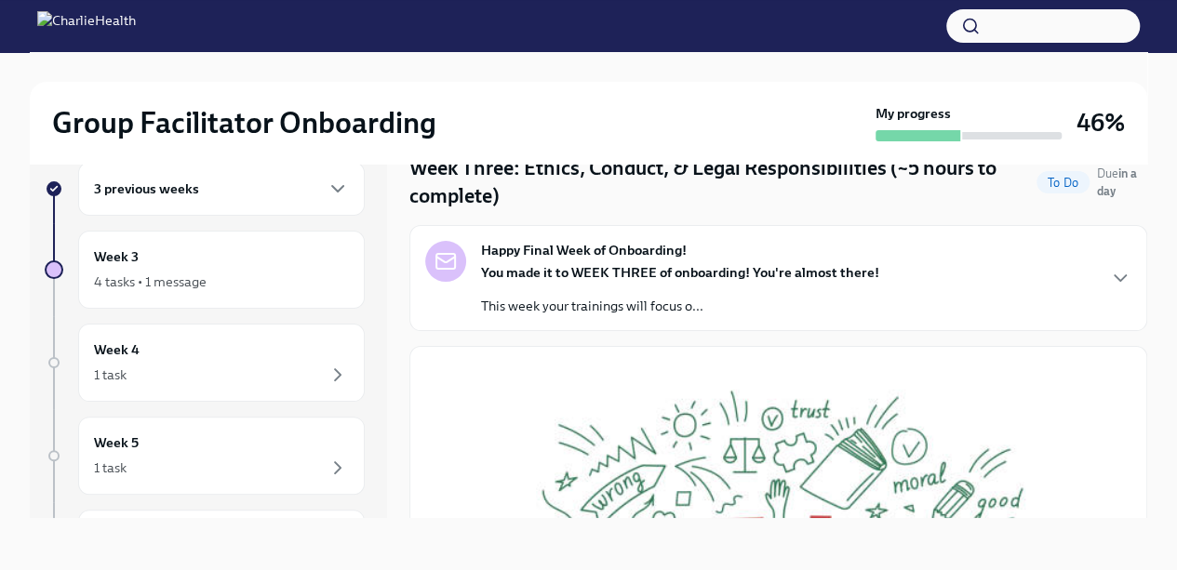
scroll to position [43, 0]
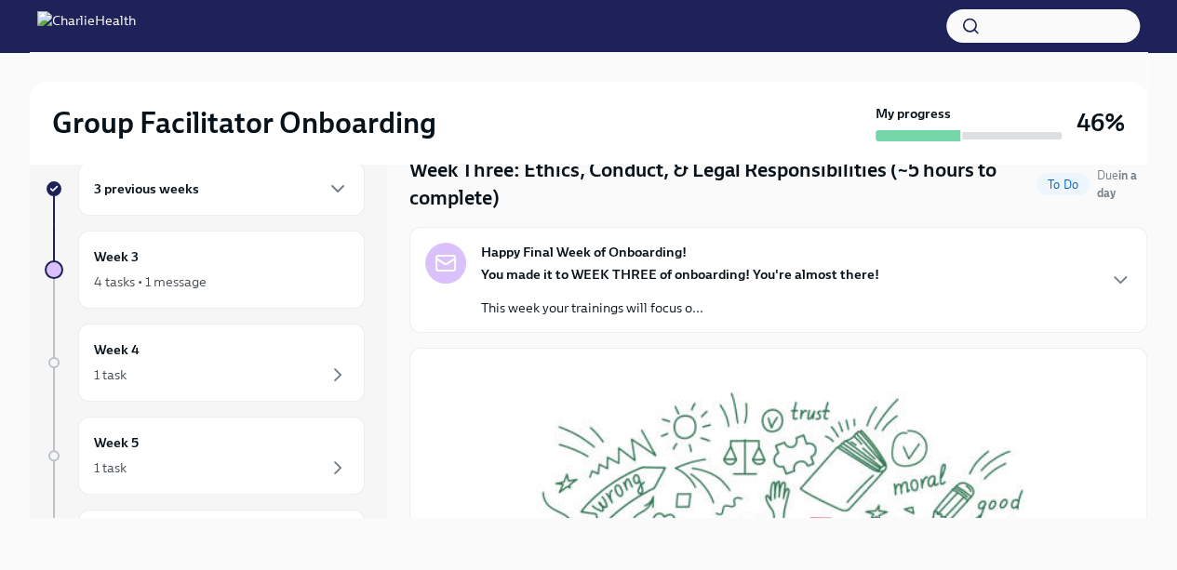
click at [1109, 272] on icon "button" at bounding box center [1120, 280] width 22 height 22
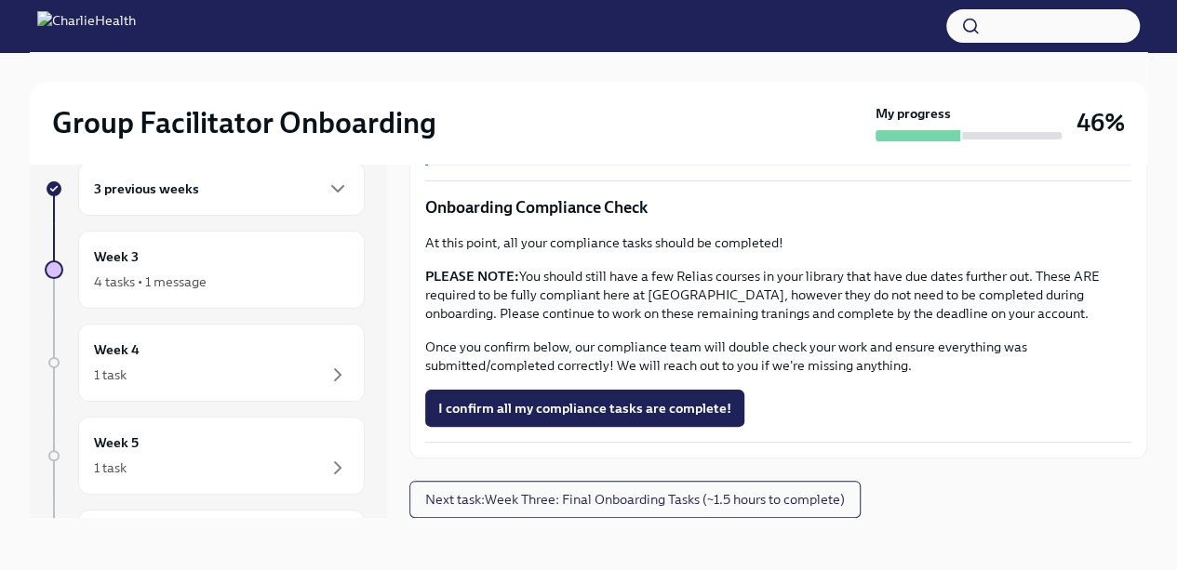
scroll to position [0, 0]
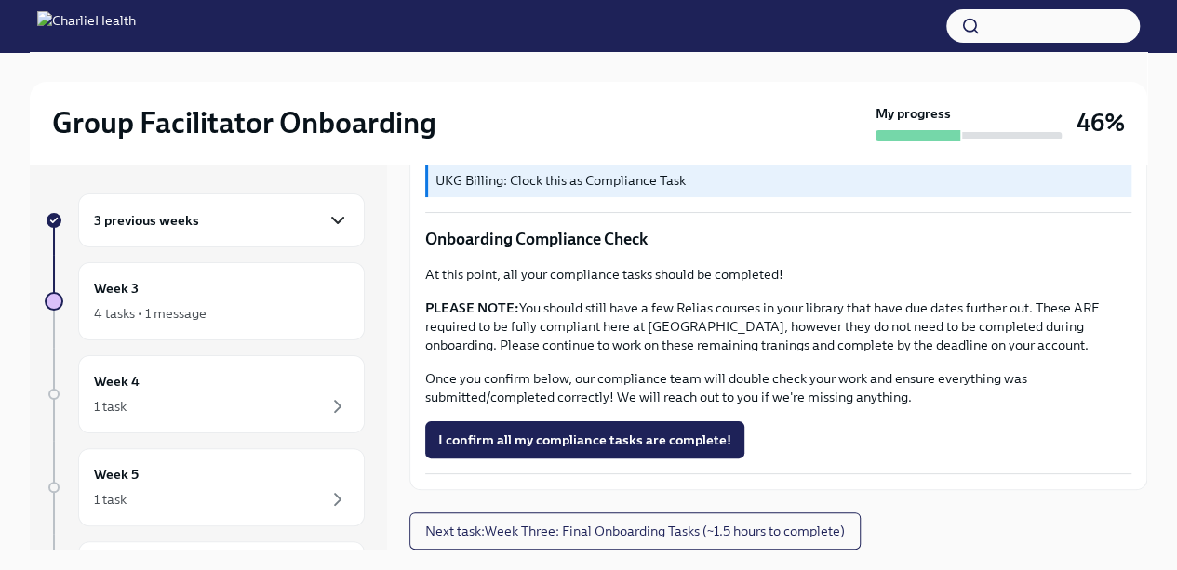
click at [327, 211] on icon "button" at bounding box center [338, 220] width 22 height 22
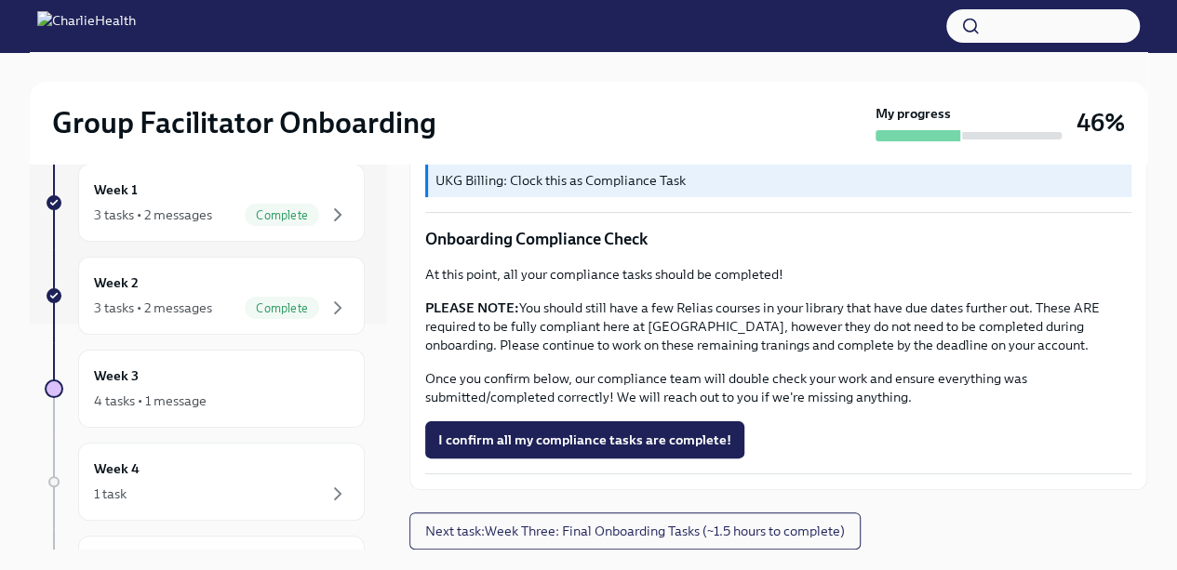
scroll to position [232, 0]
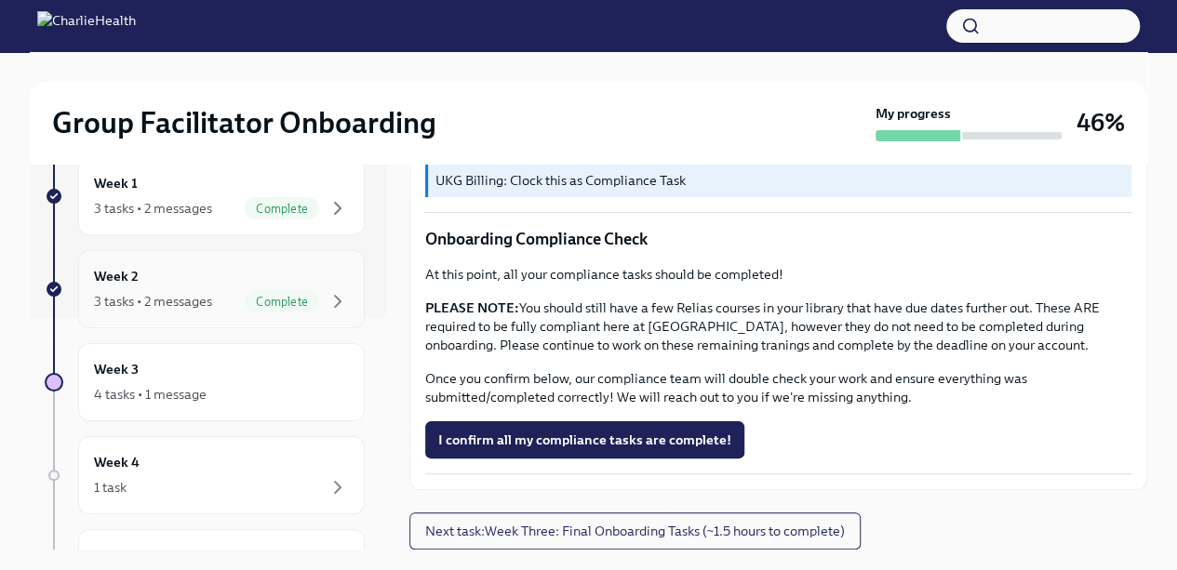
click at [275, 295] on span "Complete" at bounding box center [282, 302] width 74 height 14
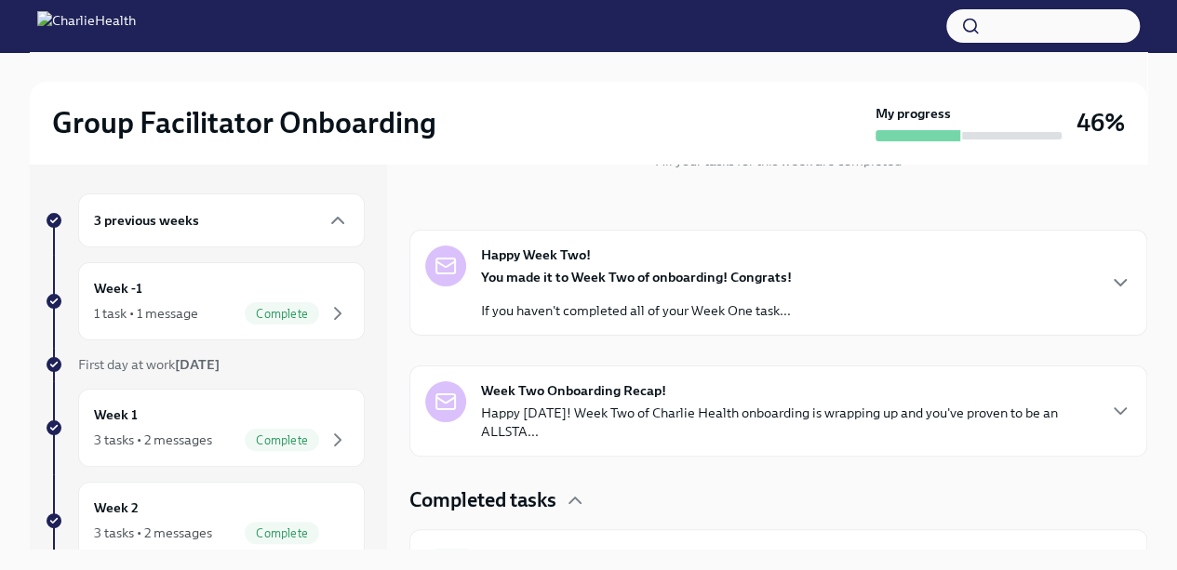
scroll to position [240, 0]
click at [1116, 283] on icon "button" at bounding box center [1120, 282] width 22 height 22
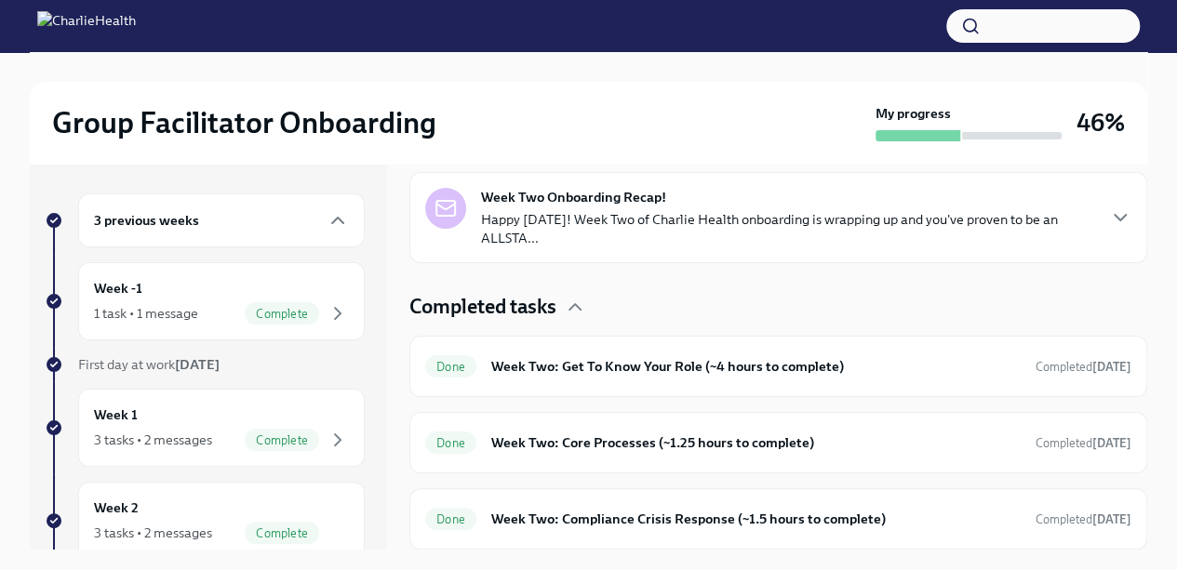
scroll to position [932, 0]
click at [1109, 229] on icon "button" at bounding box center [1120, 218] width 22 height 22
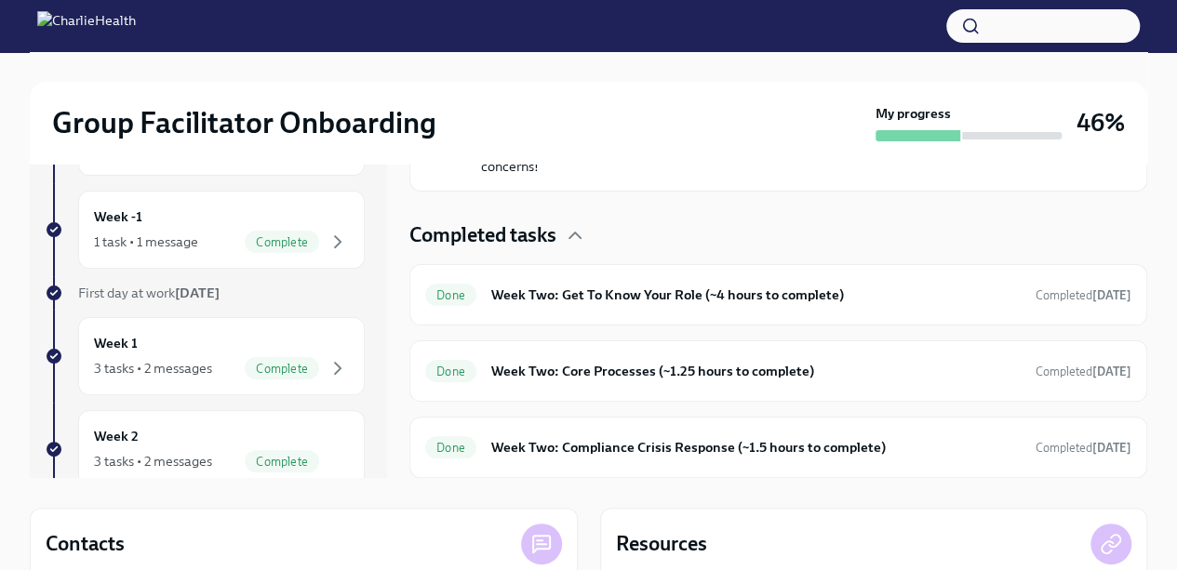
scroll to position [0, 0]
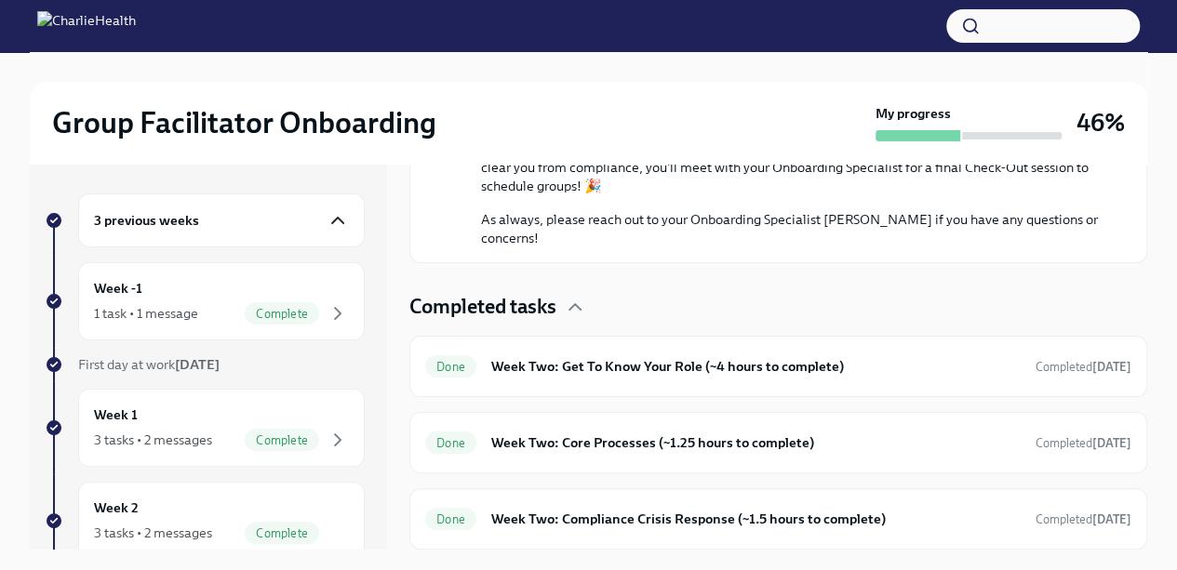
click at [332, 218] on icon "button" at bounding box center [337, 221] width 11 height 6
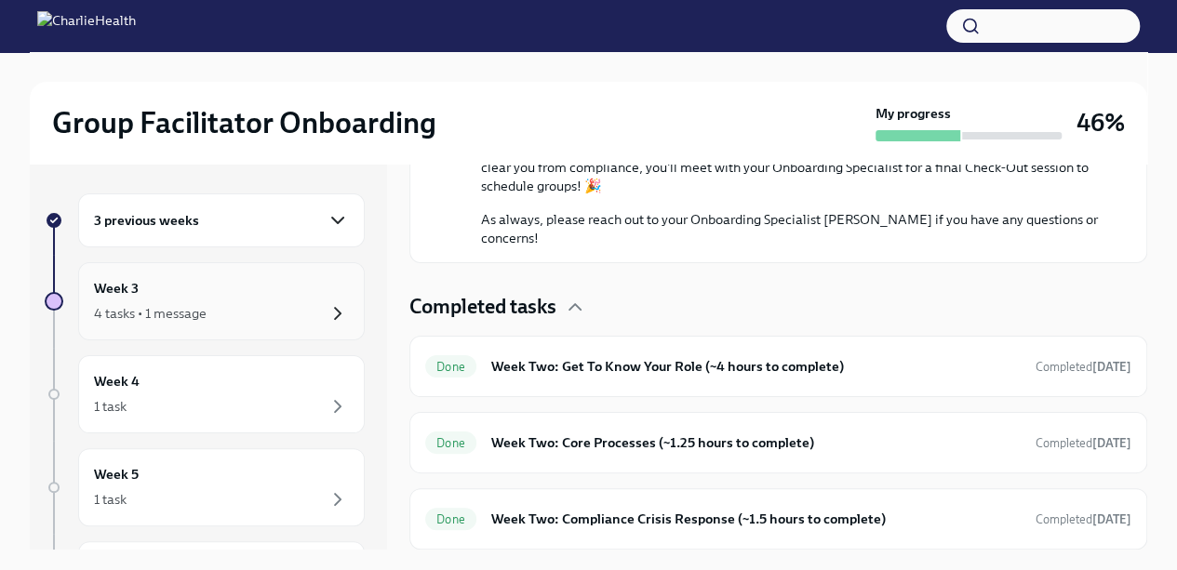
click at [327, 313] on icon "button" at bounding box center [338, 313] width 22 height 22
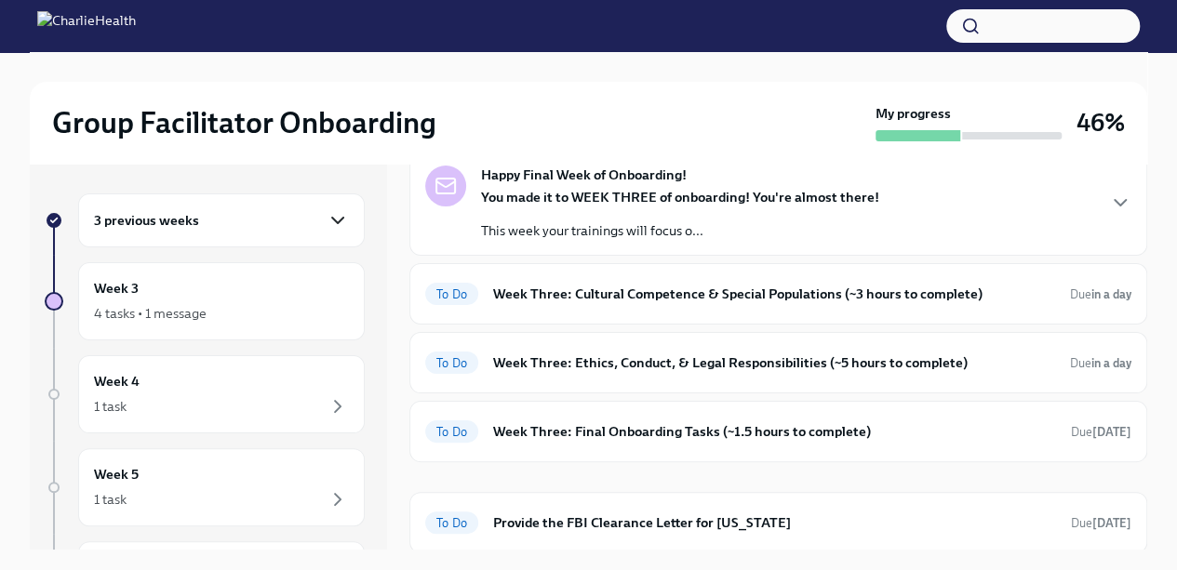
click at [331, 223] on icon "button" at bounding box center [338, 220] width 22 height 22
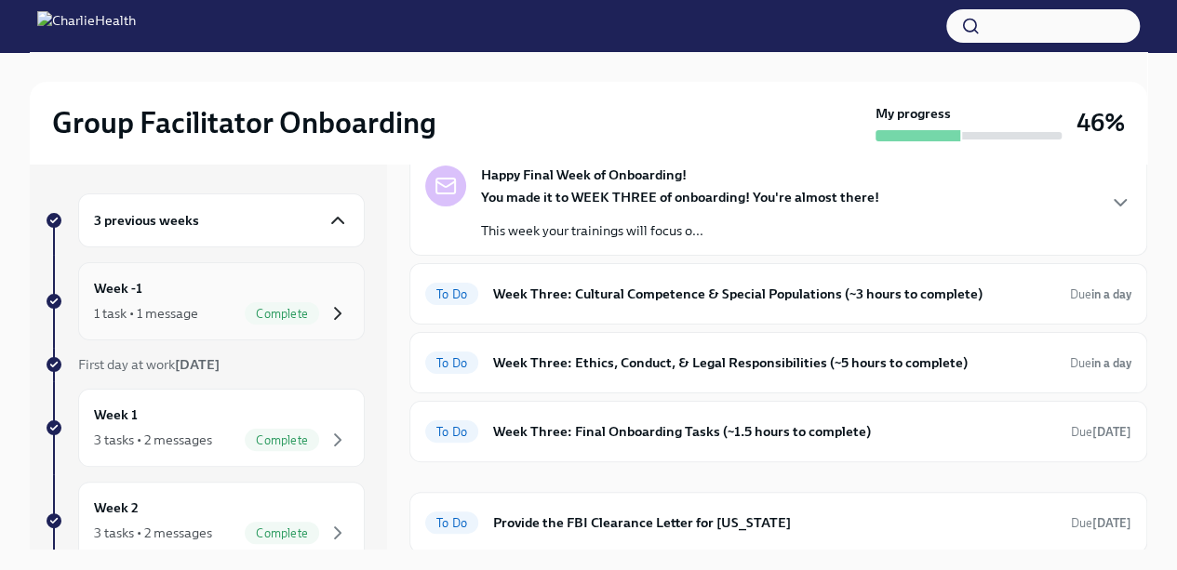
click at [327, 307] on icon "button" at bounding box center [338, 313] width 22 height 22
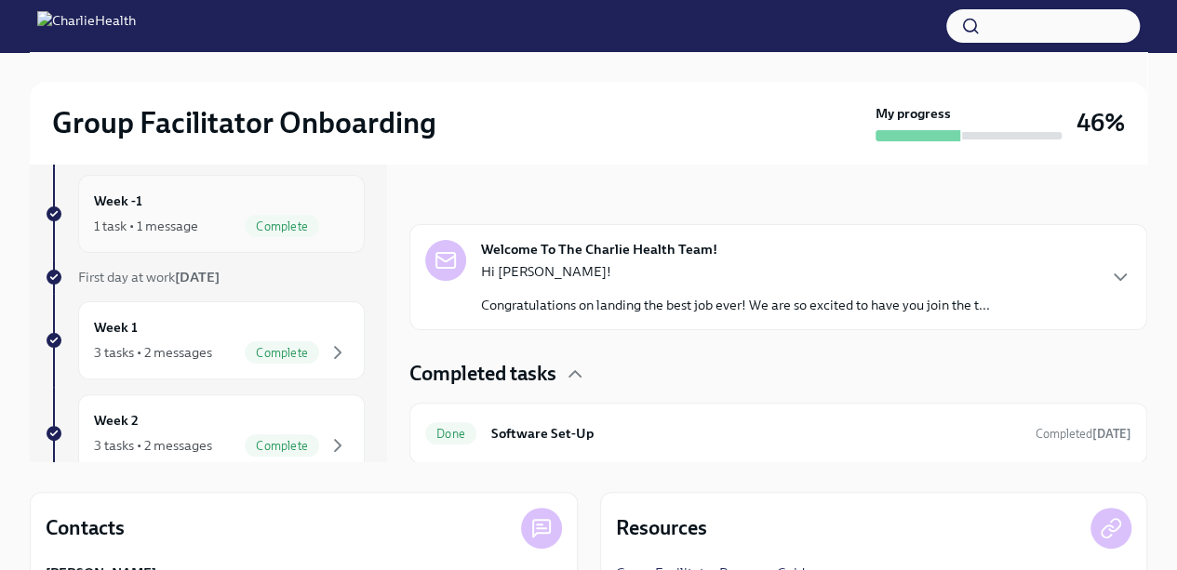
scroll to position [85, 0]
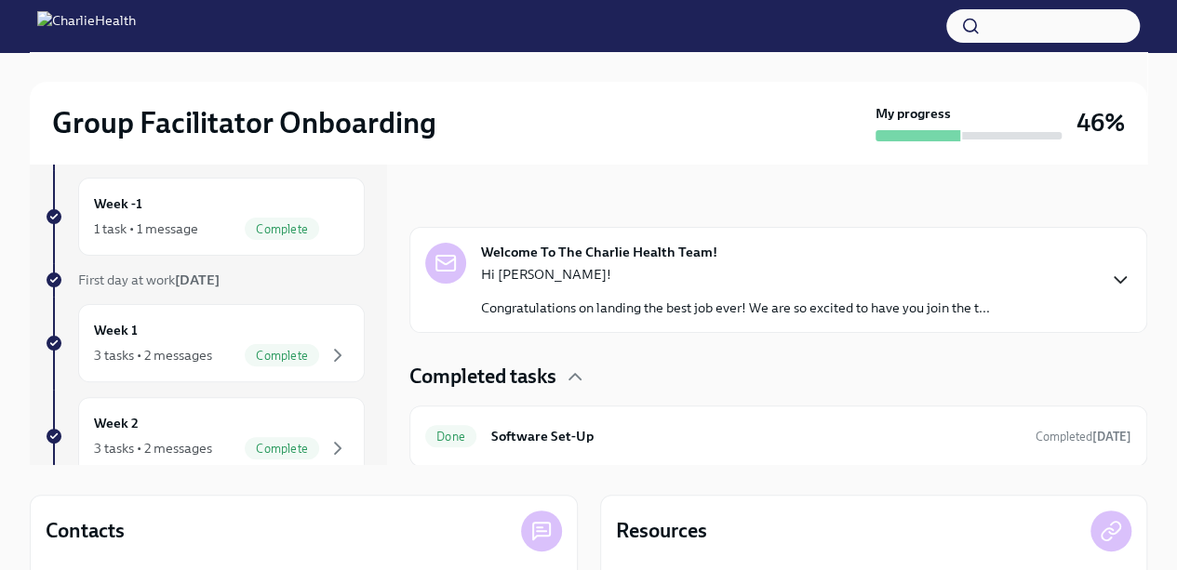
click at [1116, 278] on icon "button" at bounding box center [1120, 280] width 22 height 22
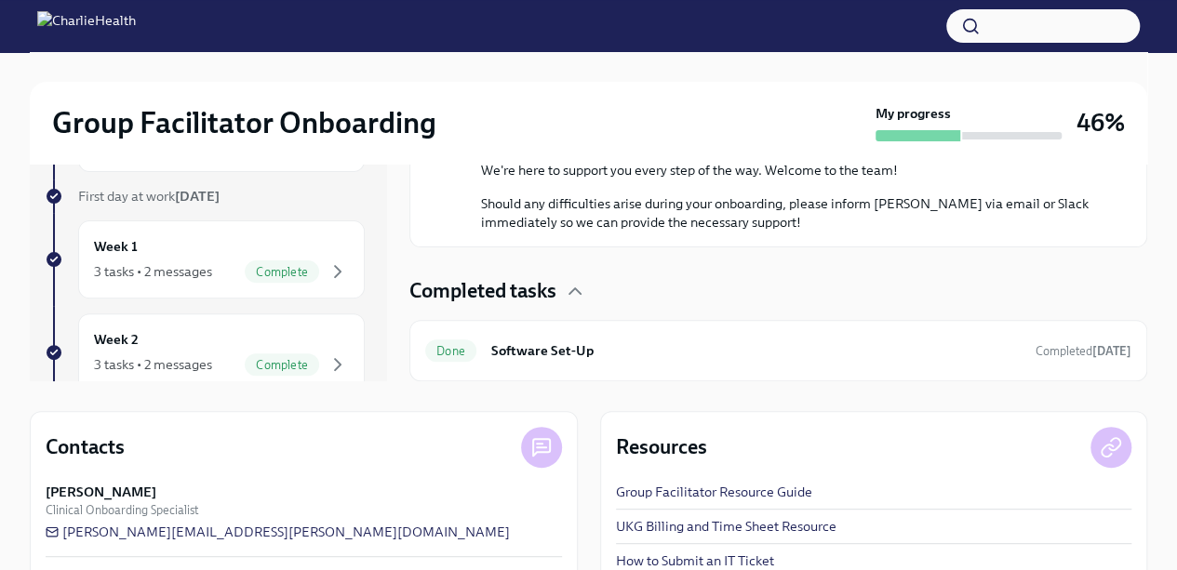
scroll to position [927, 0]
click at [238, 251] on div "Week 1 3 tasks • 2 messages Complete" at bounding box center [221, 259] width 255 height 47
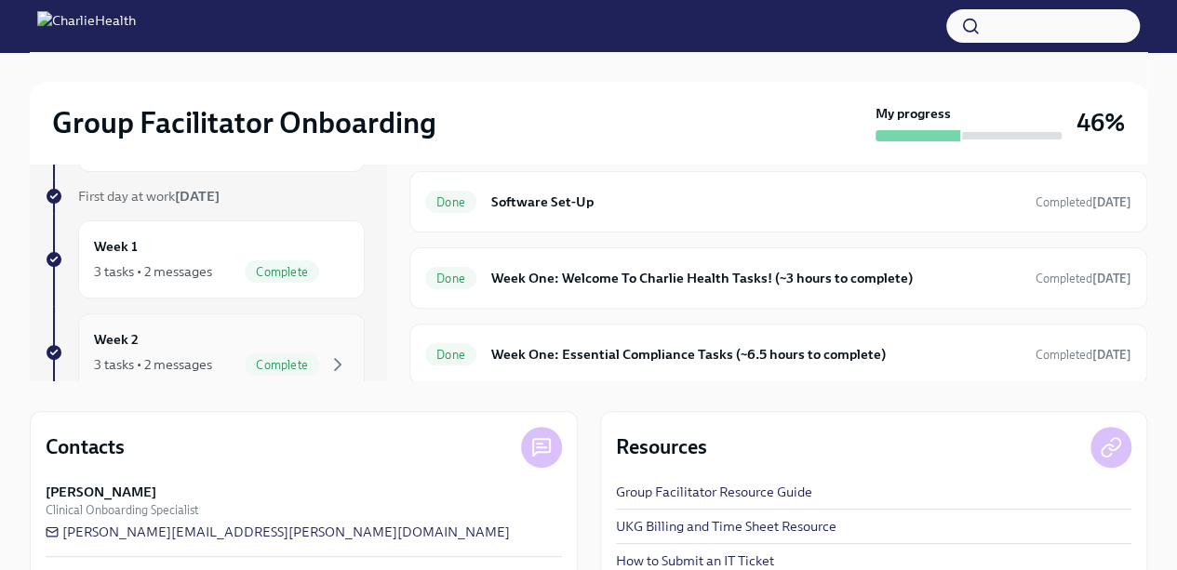
click at [247, 345] on div "Week 2 3 tasks • 2 messages Complete" at bounding box center [221, 352] width 255 height 47
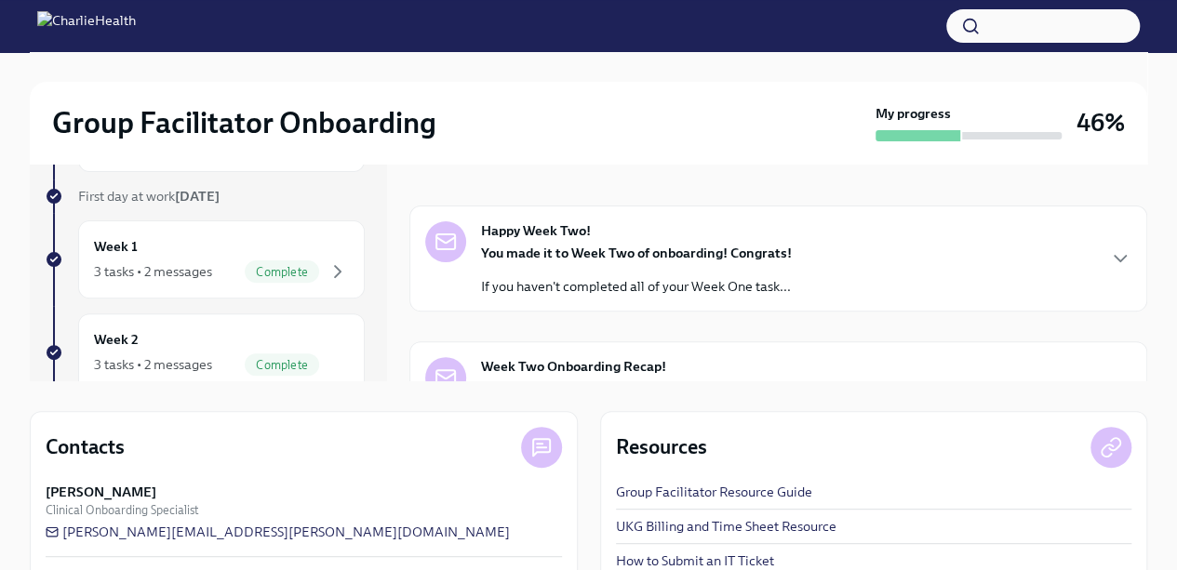
scroll to position [85, 0]
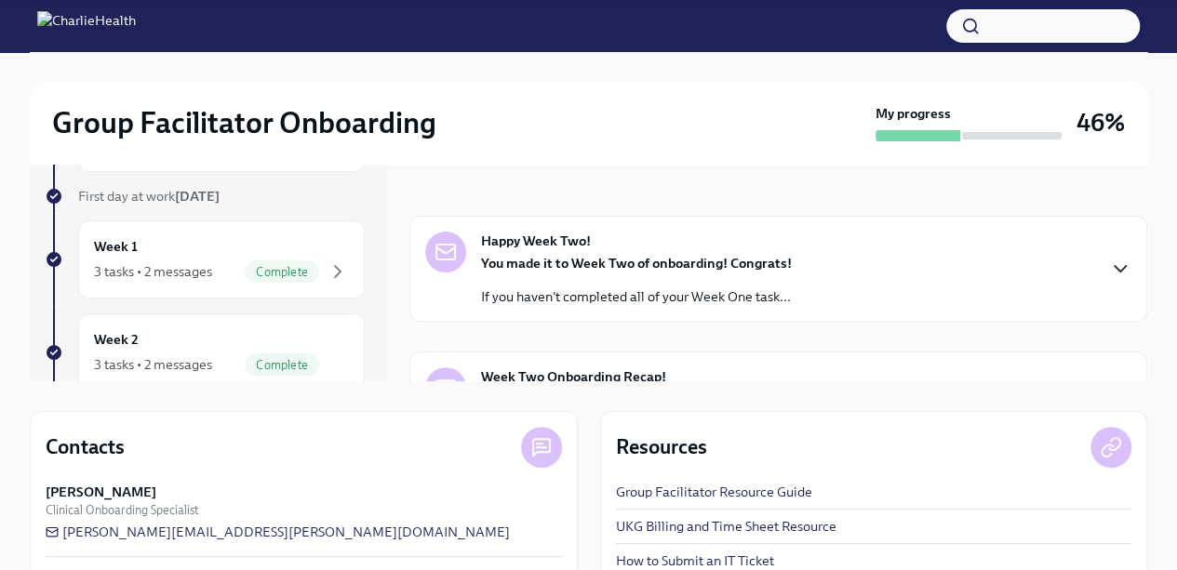
click at [1109, 271] on icon "button" at bounding box center [1120, 269] width 22 height 22
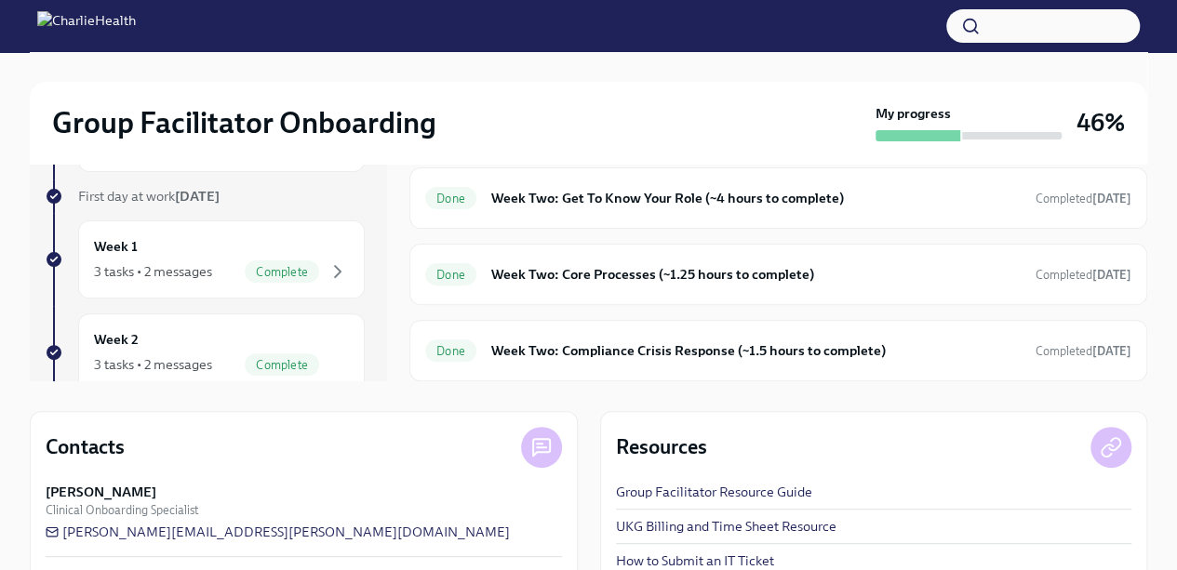
scroll to position [847, 0]
click at [990, 79] on p "Happy Friday! Week Two of Charlie Health onboarding is wrapping up and you've p…" at bounding box center [787, 60] width 613 height 37
click at [969, 208] on h6 "Week Two: Get To Know Your Role (~4 hours to complete)" at bounding box center [755, 198] width 529 height 20
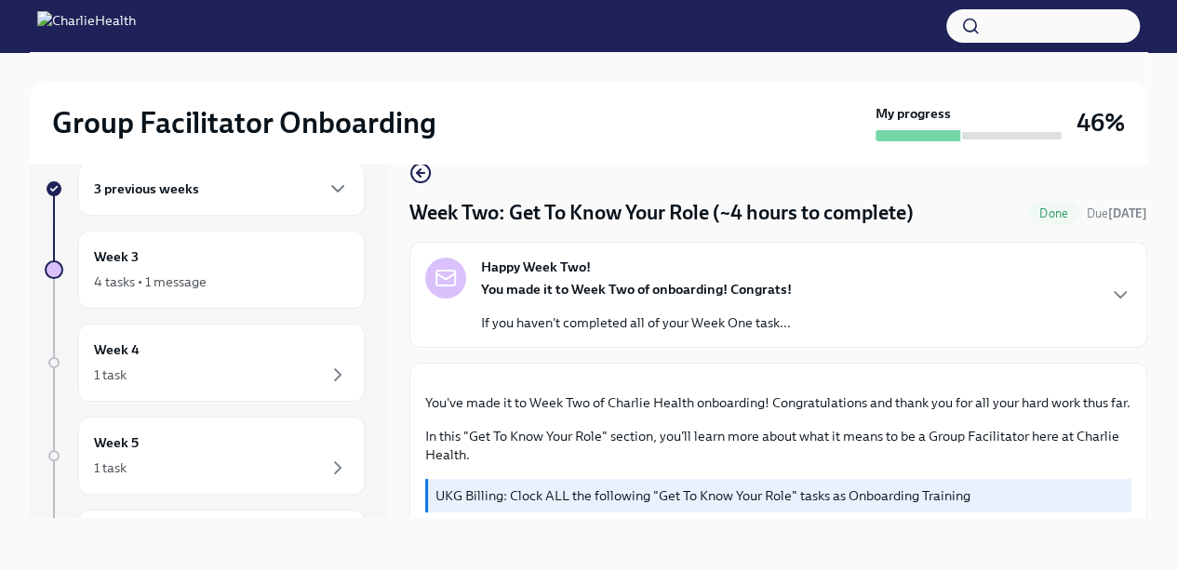
click at [1116, 295] on icon "button" at bounding box center [1120, 295] width 22 height 22
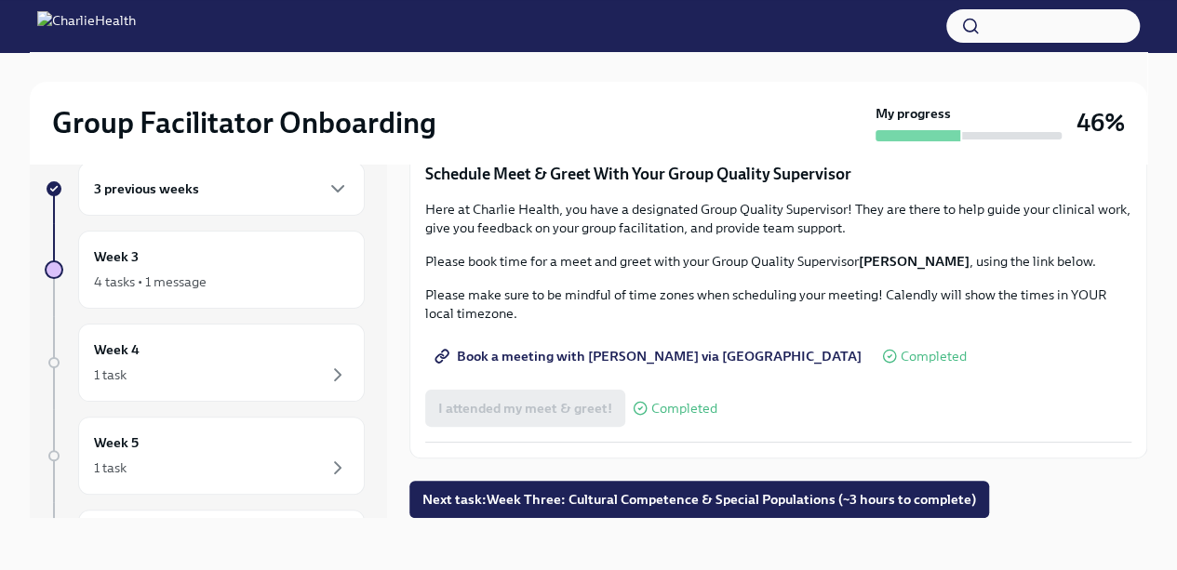
scroll to position [2395, 0]
click at [311, 180] on div "3 previous weeks" at bounding box center [221, 189] width 255 height 22
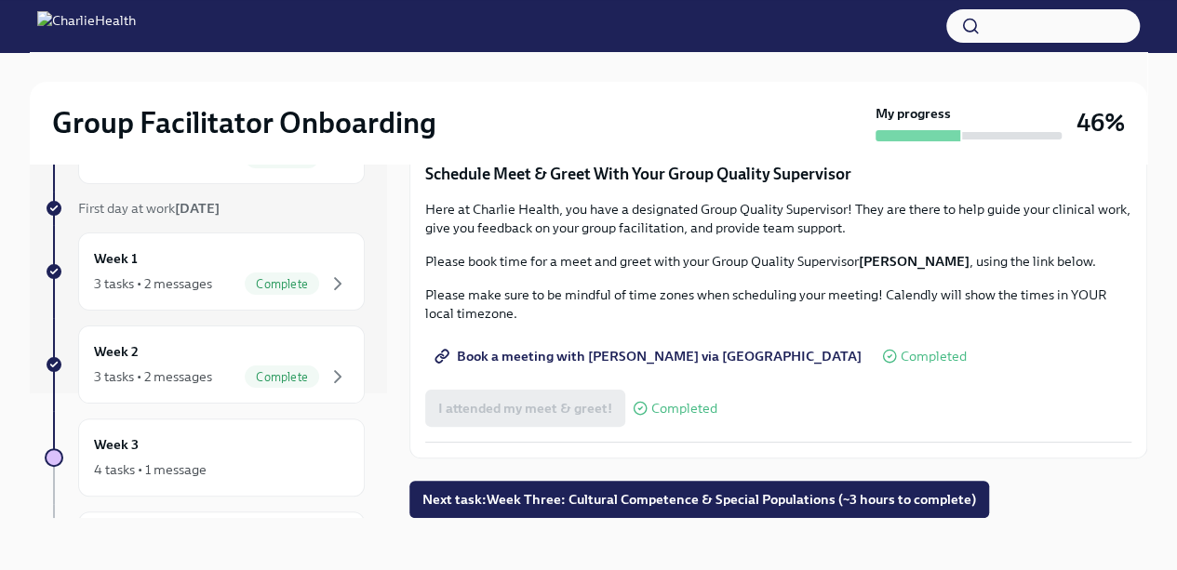
scroll to position [132, 0]
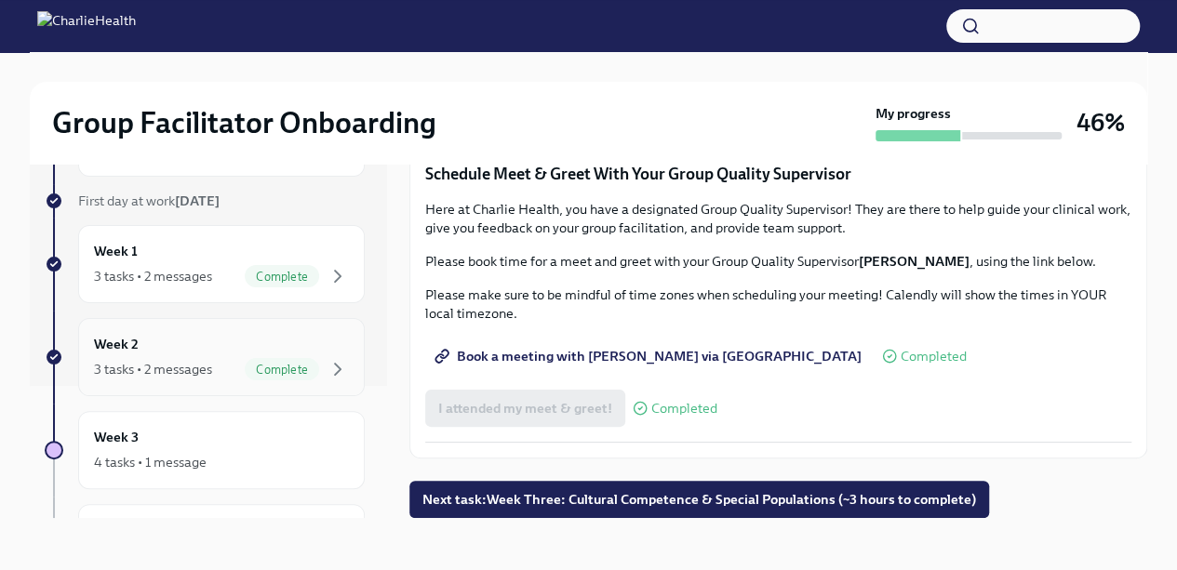
click at [227, 341] on div "Week 2 3 tasks • 2 messages Complete" at bounding box center [221, 357] width 255 height 47
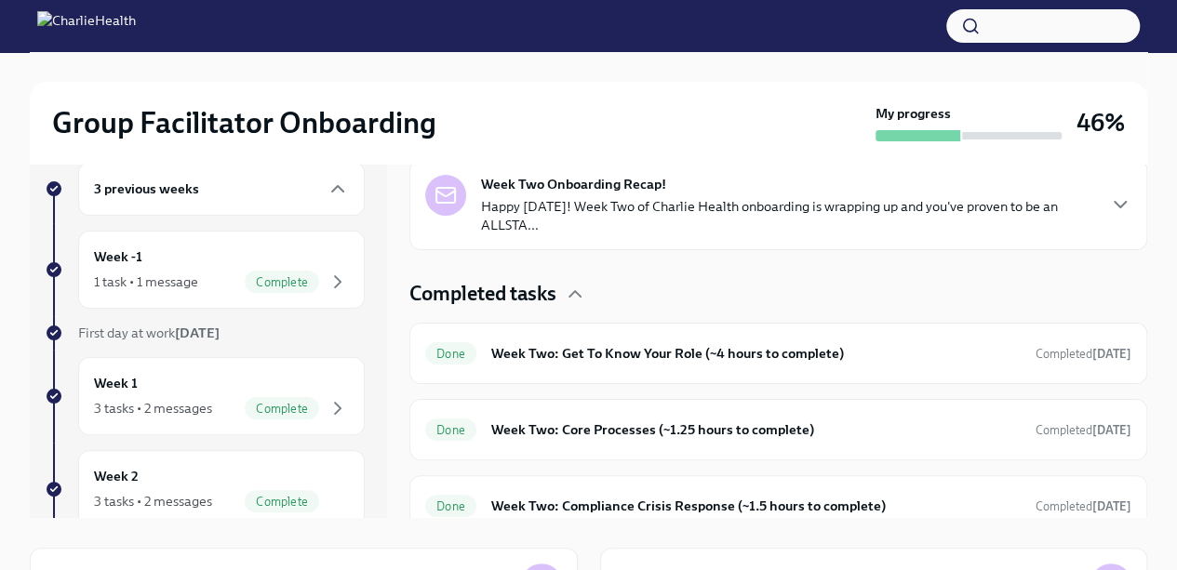
scroll to position [429, 0]
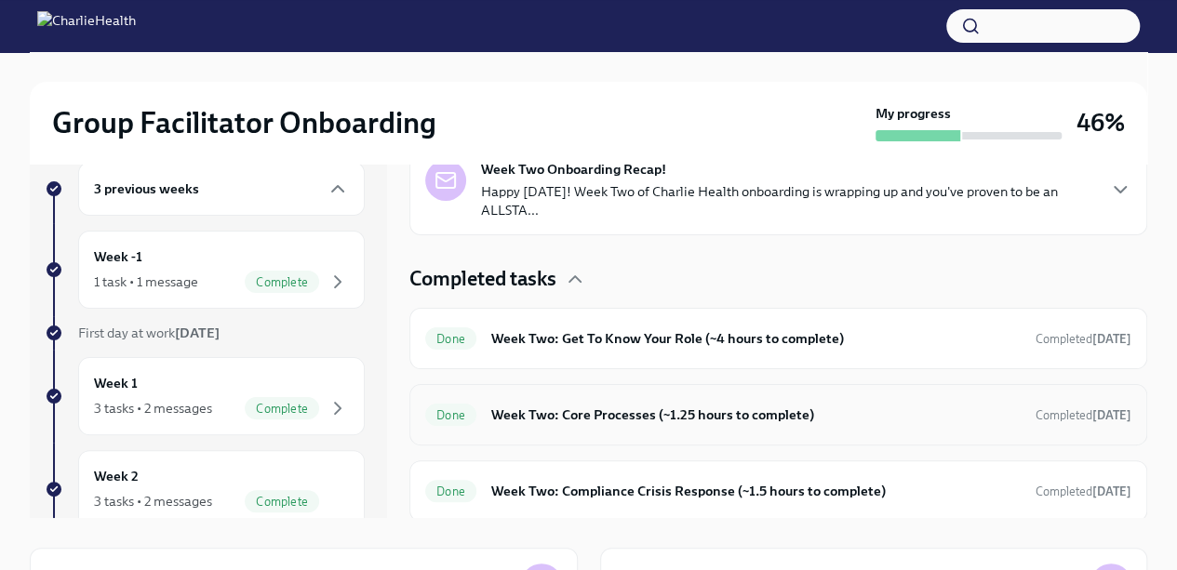
click at [685, 410] on h6 "Week Two: Core Processes (~1.25 hours to complete)" at bounding box center [755, 415] width 529 height 20
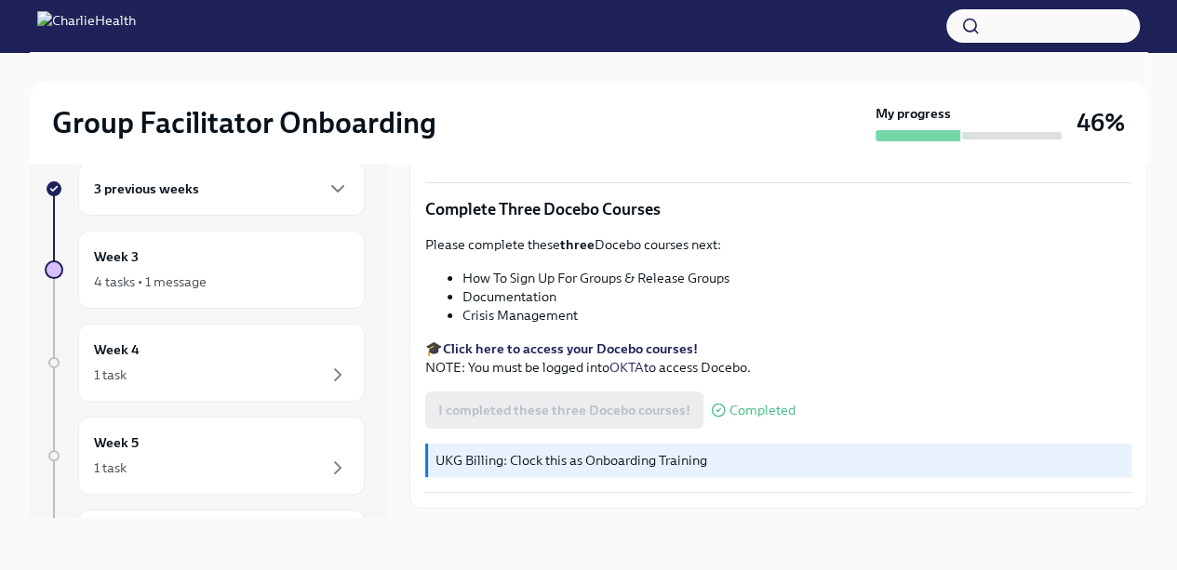
scroll to position [755, 0]
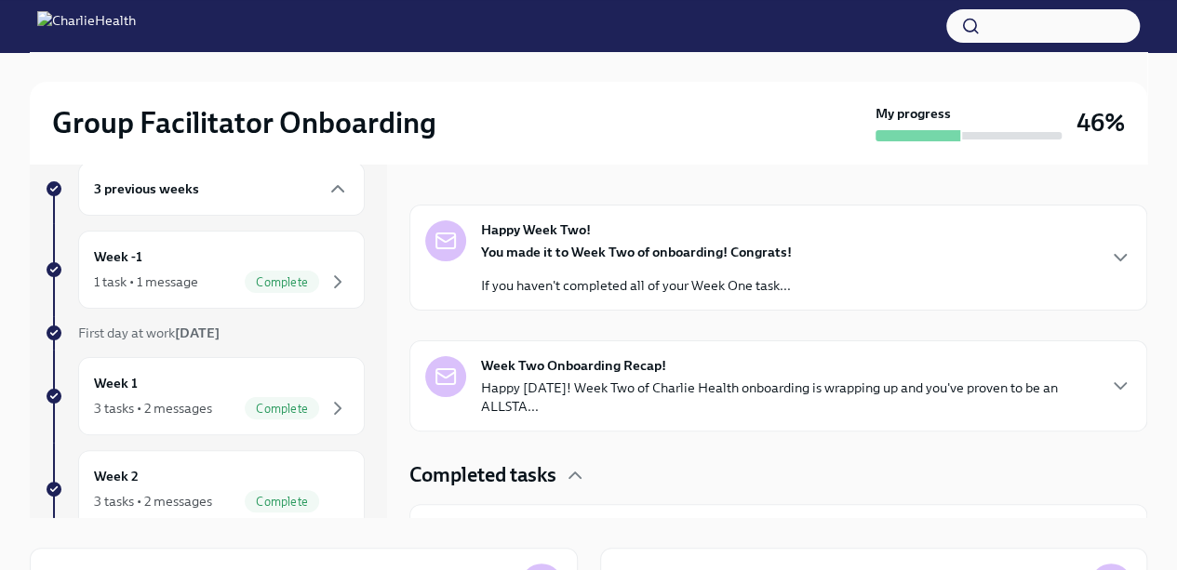
scroll to position [257, 0]
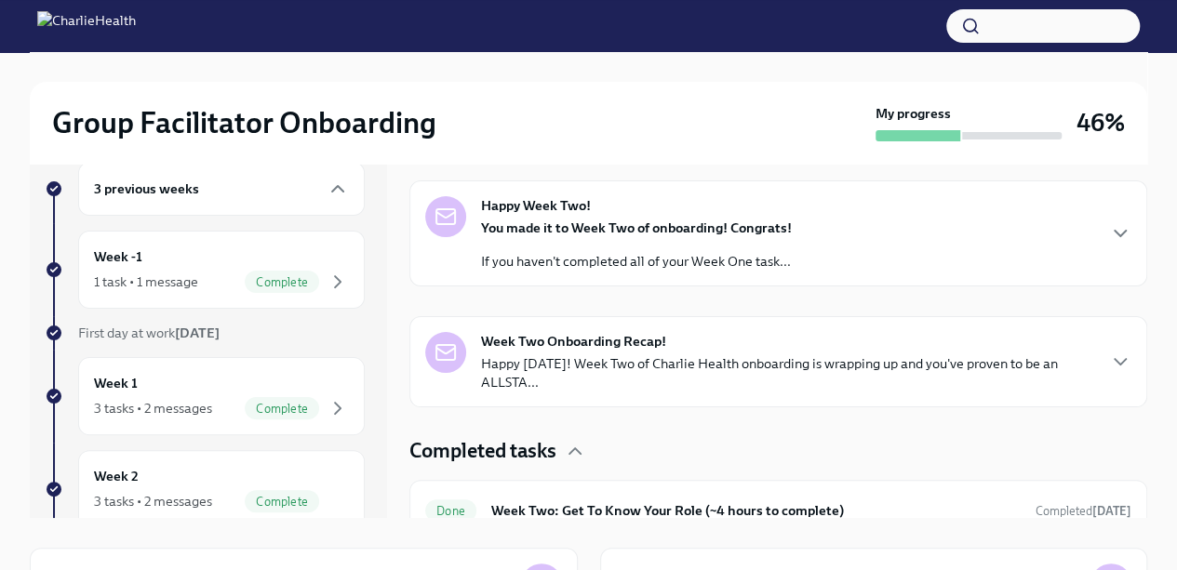
click at [1098, 372] on div "Week Two Onboarding Recap! Happy Friday! Week Two of Charlie Health onboarding …" at bounding box center [778, 362] width 706 height 60
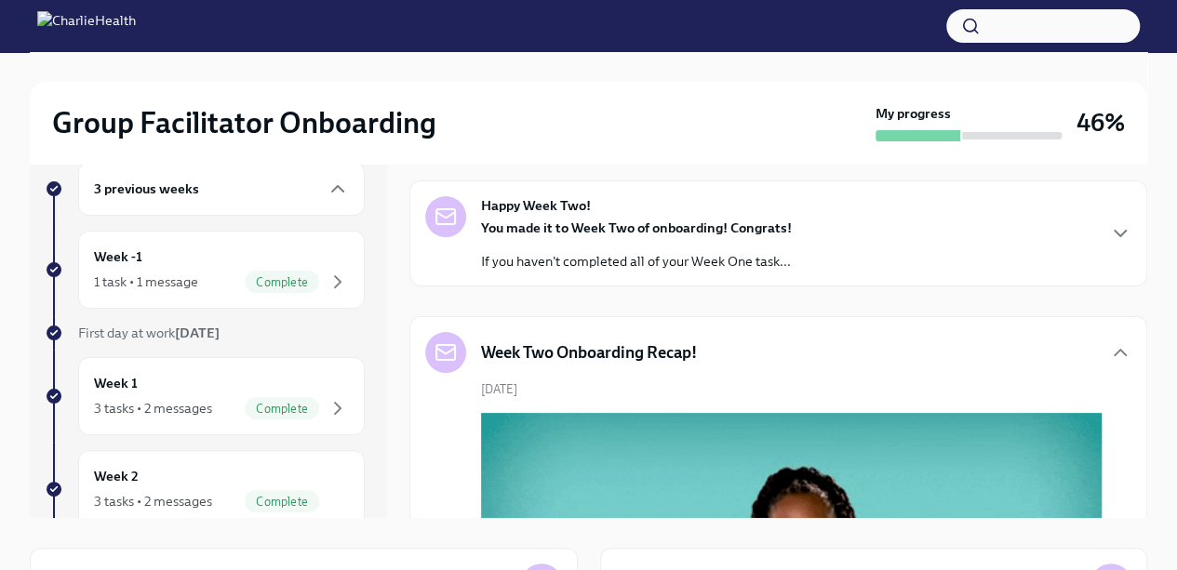
click at [1092, 234] on div "Happy Week Two! You made it to Week Two of onboarding! Congrats! If you haven't…" at bounding box center [778, 233] width 706 height 74
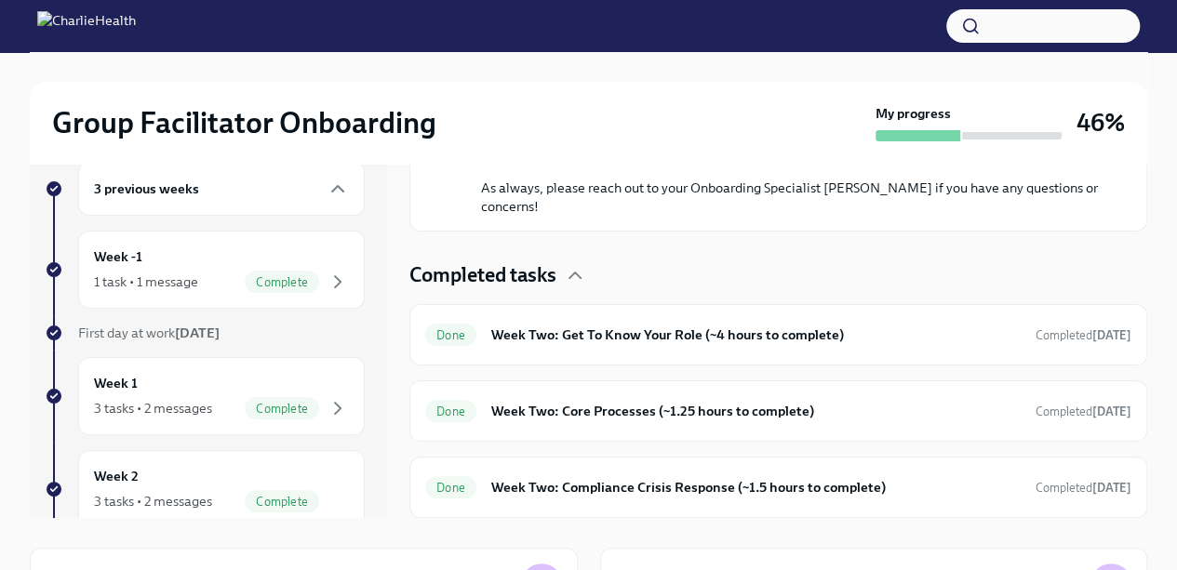
scroll to position [1850, 0]
click at [829, 487] on h6 "Week Two: Compliance Crisis Response (~1.5 hours to complete)" at bounding box center [755, 487] width 529 height 20
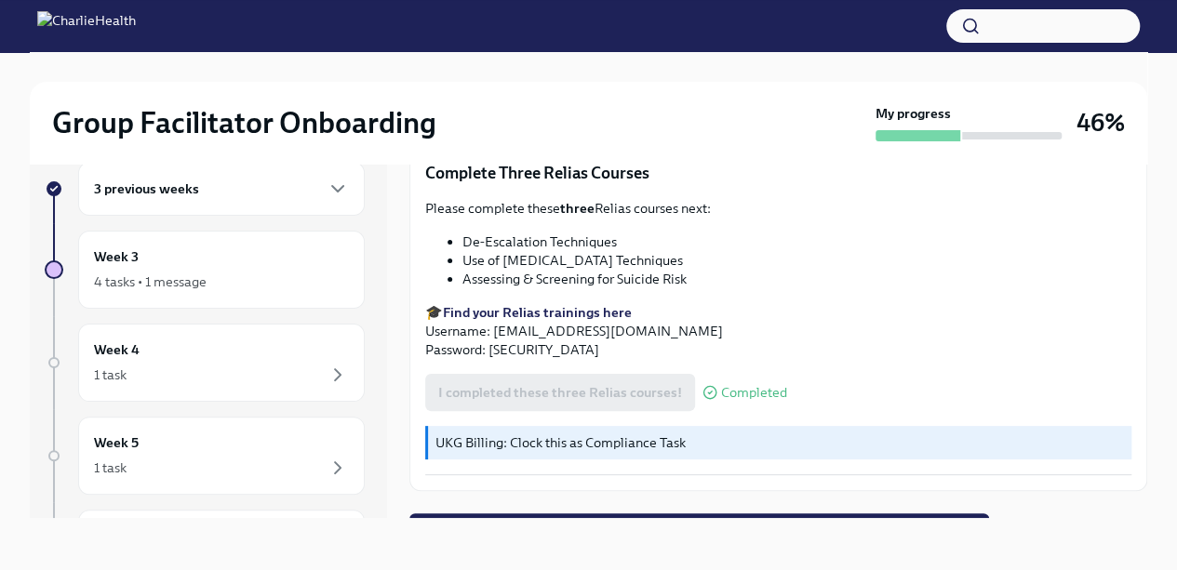
scroll to position [746, 0]
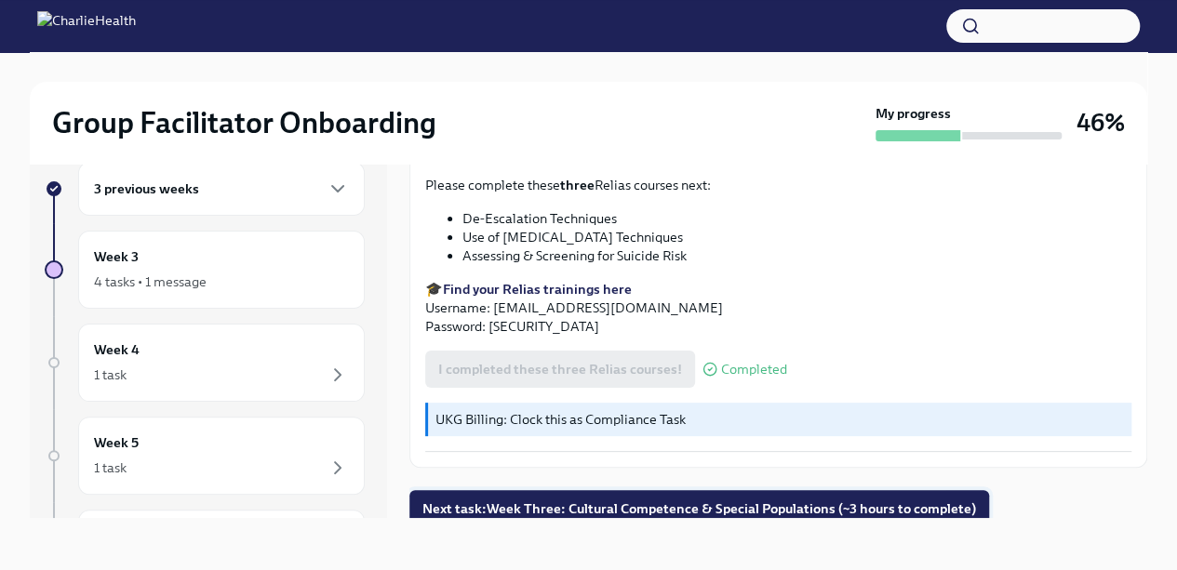
click at [862, 500] on span "Next task : Week Three: Cultural Competence & Special Populations (~3 hours to …" at bounding box center [699, 509] width 554 height 19
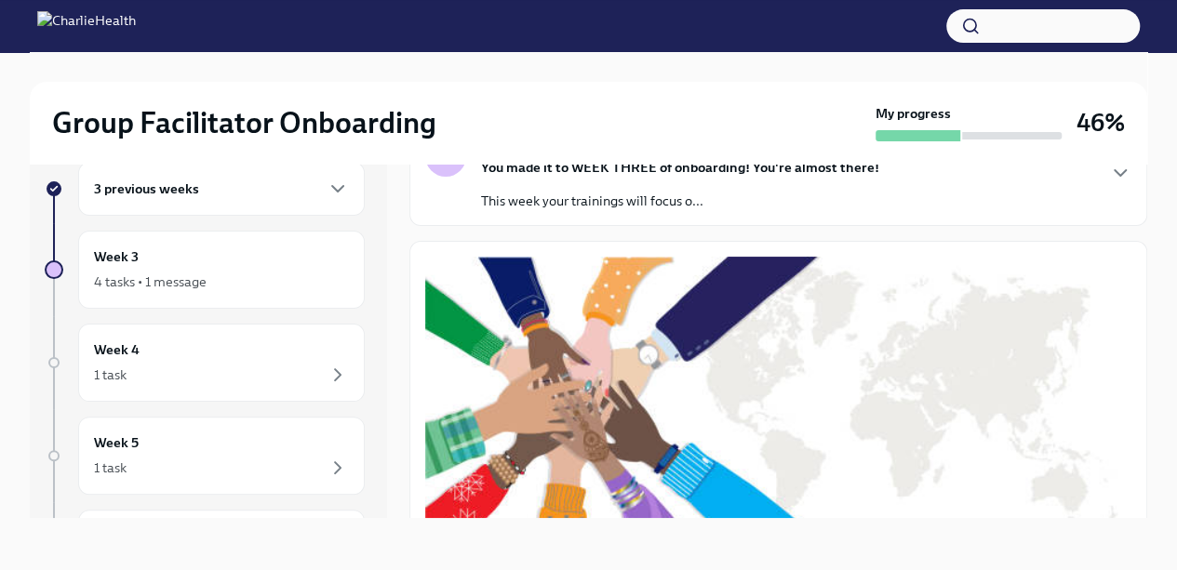
scroll to position [7, 0]
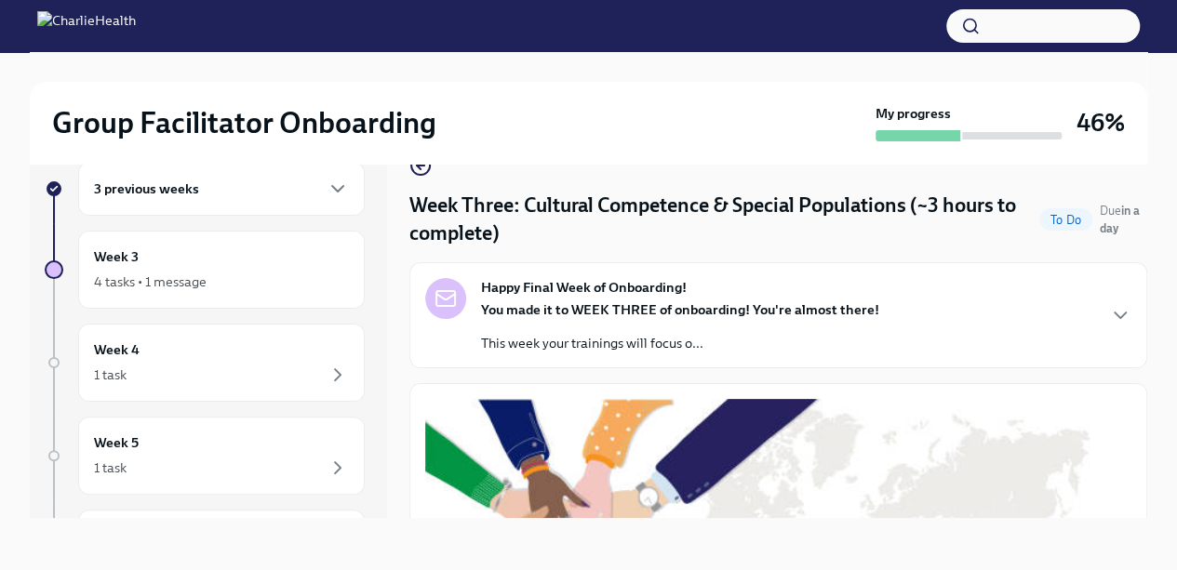
click at [1106, 299] on div "Happy Final Week of Onboarding! You made it to WEEK THREE of onboarding! You're…" at bounding box center [778, 315] width 706 height 74
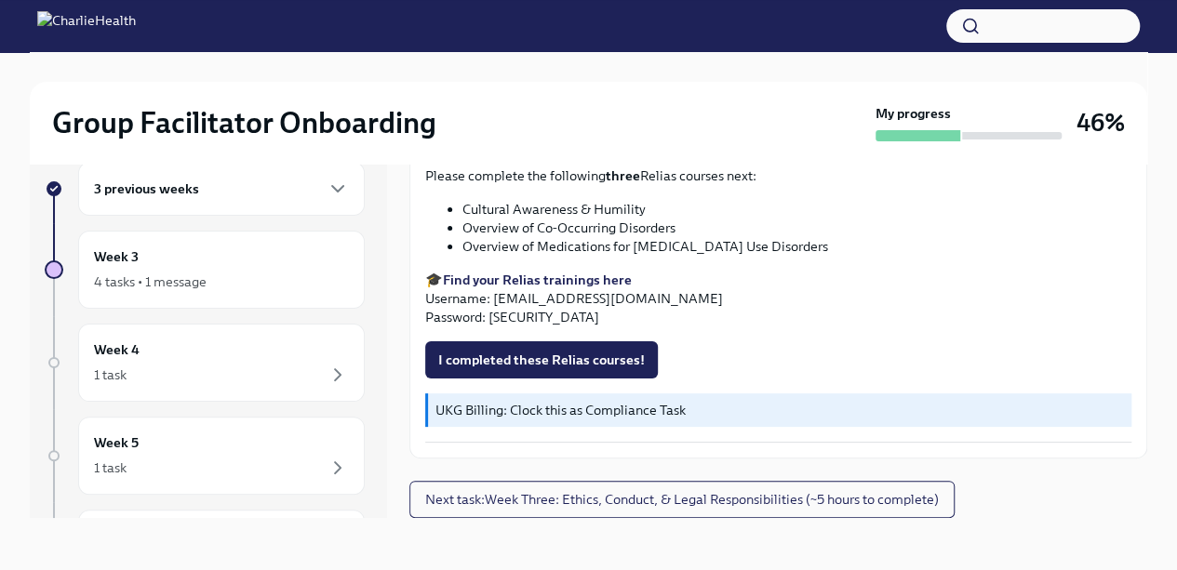
scroll to position [2092, 0]
click at [928, 501] on span "Next task : Week Three: Ethics, Conduct, & Legal Responsibilities (~5 hours to …" at bounding box center [682, 499] width 514 height 19
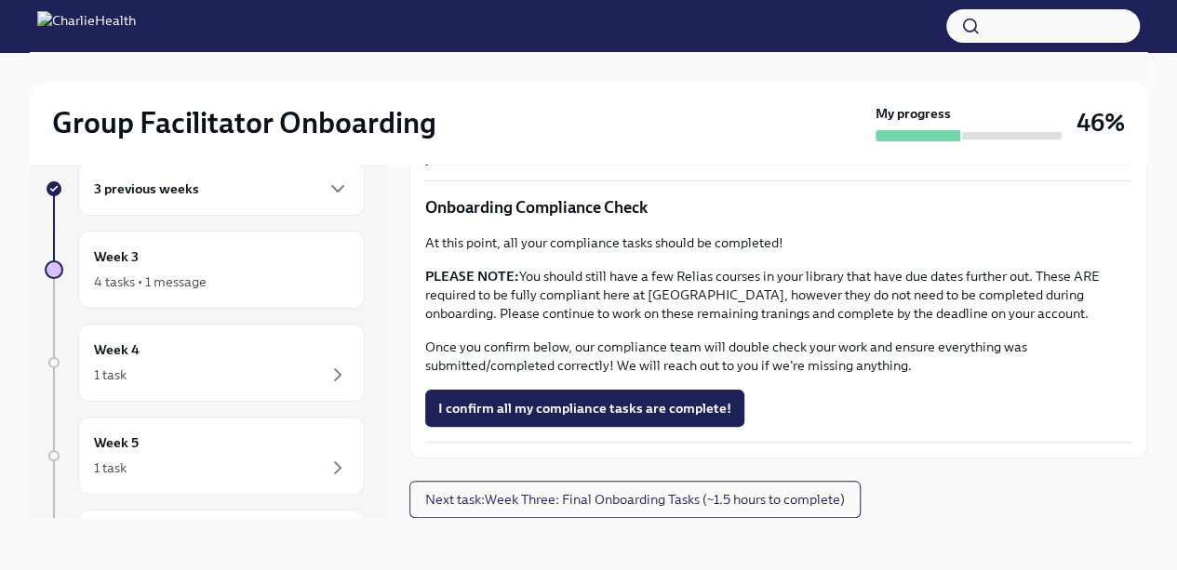
scroll to position [1806, 0]
click at [825, 505] on span "Next task : Week Three: Final Onboarding Tasks (~1.5 hours to complete)" at bounding box center [635, 499] width 420 height 19
